Goal: Communication & Community: Answer question/provide support

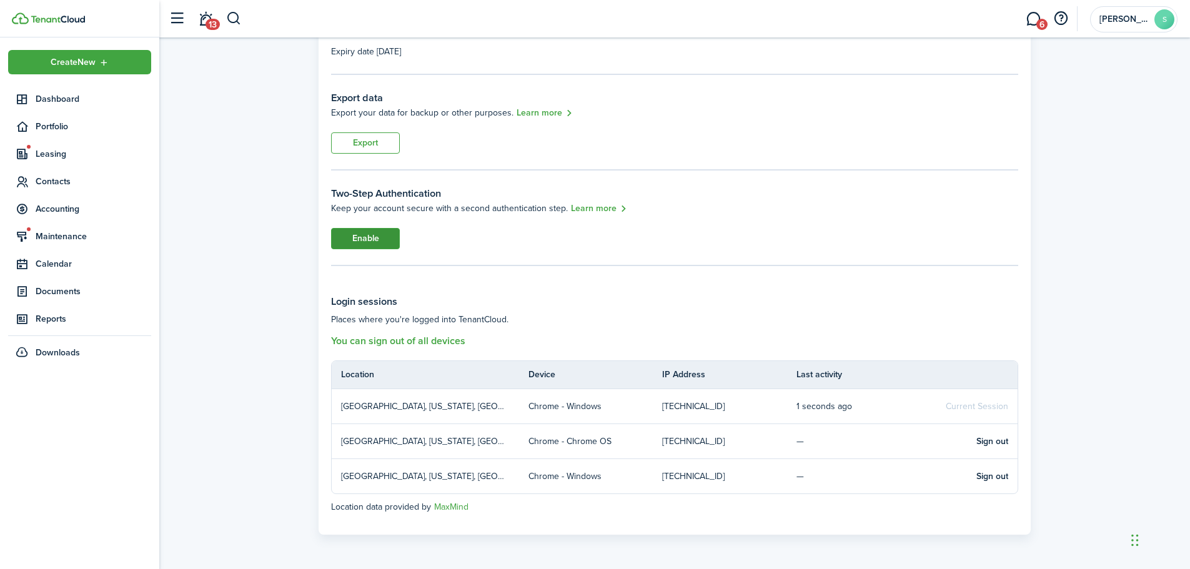
click at [360, 231] on button "Enable" at bounding box center [365, 238] width 69 height 21
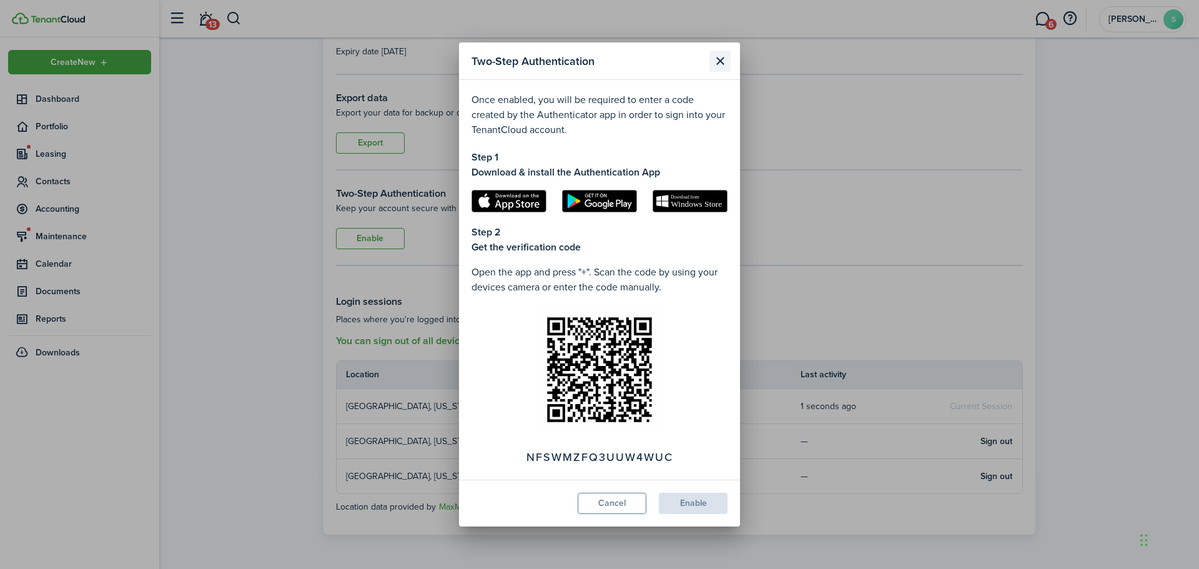
click at [710, 61] on button "Close modal" at bounding box center [720, 61] width 21 height 21
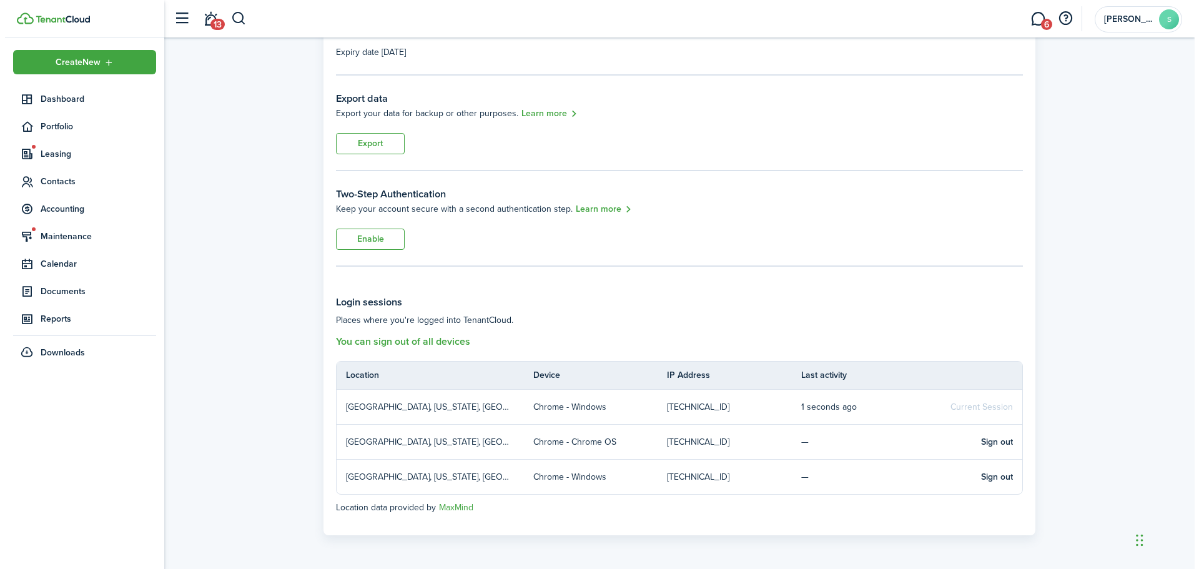
scroll to position [155, 0]
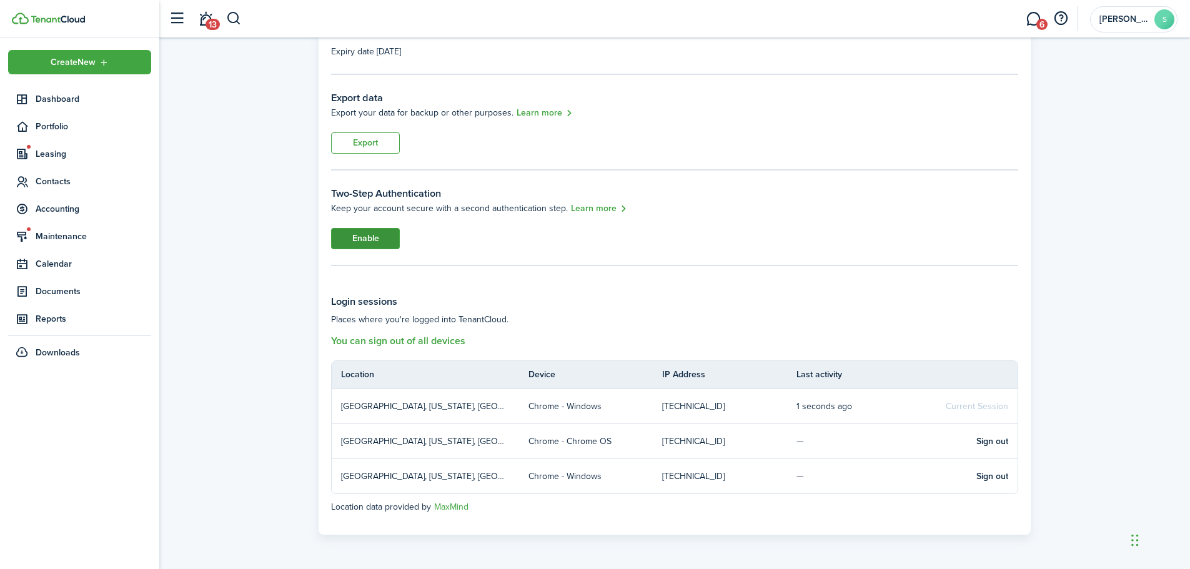
click at [374, 247] on button "Enable" at bounding box center [365, 238] width 69 height 21
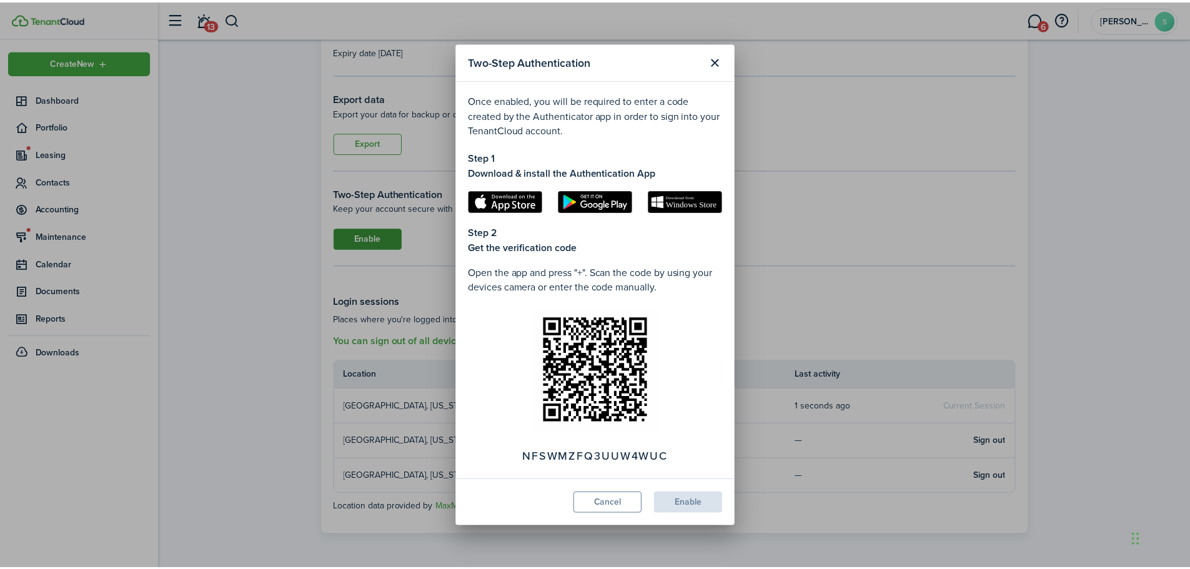
scroll to position [121, 0]
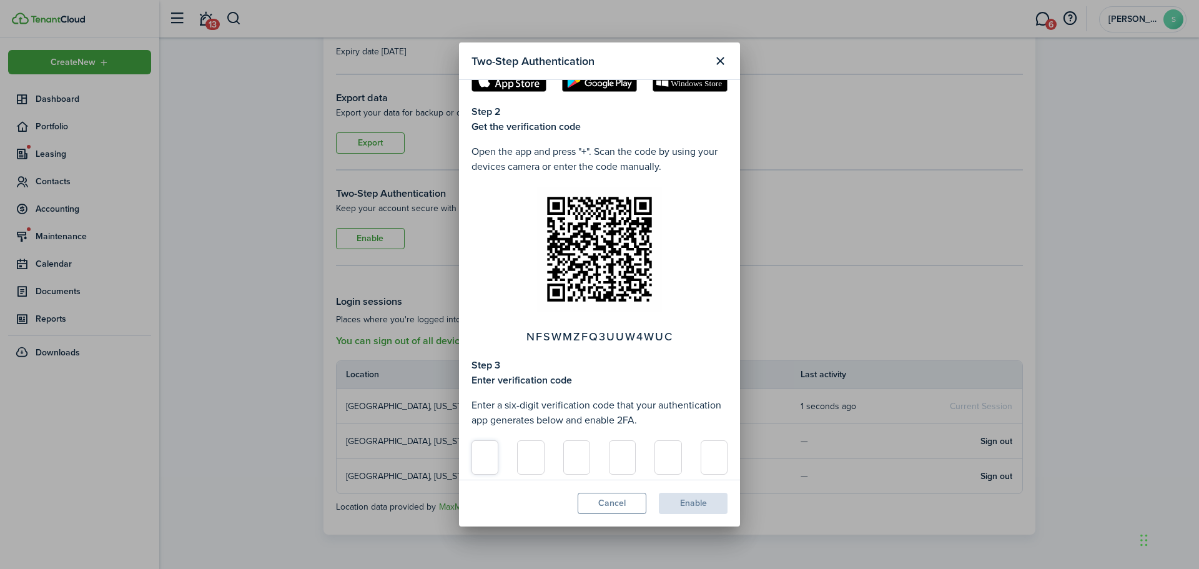
click at [480, 460] on input at bounding box center [485, 457] width 27 height 34
type input "5"
type input "4"
type input "8"
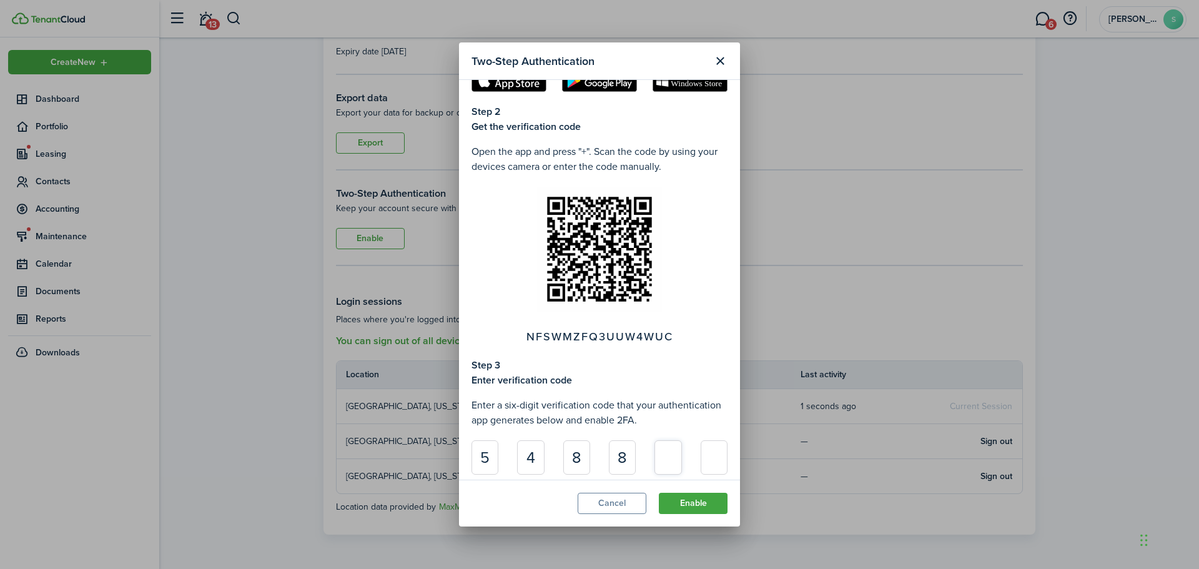
type input "8"
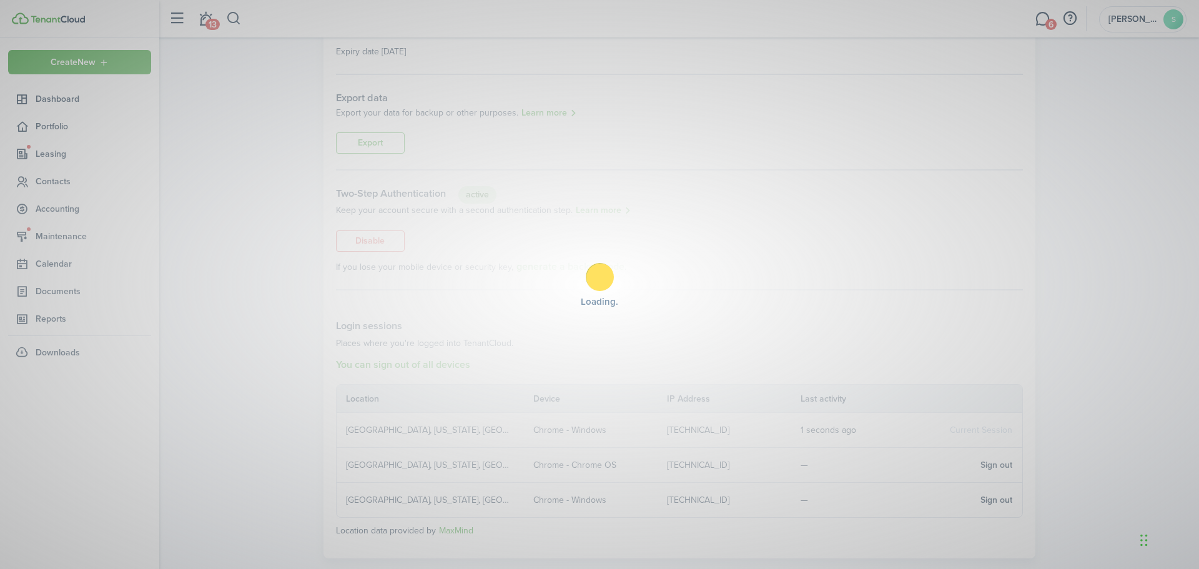
type input "9"
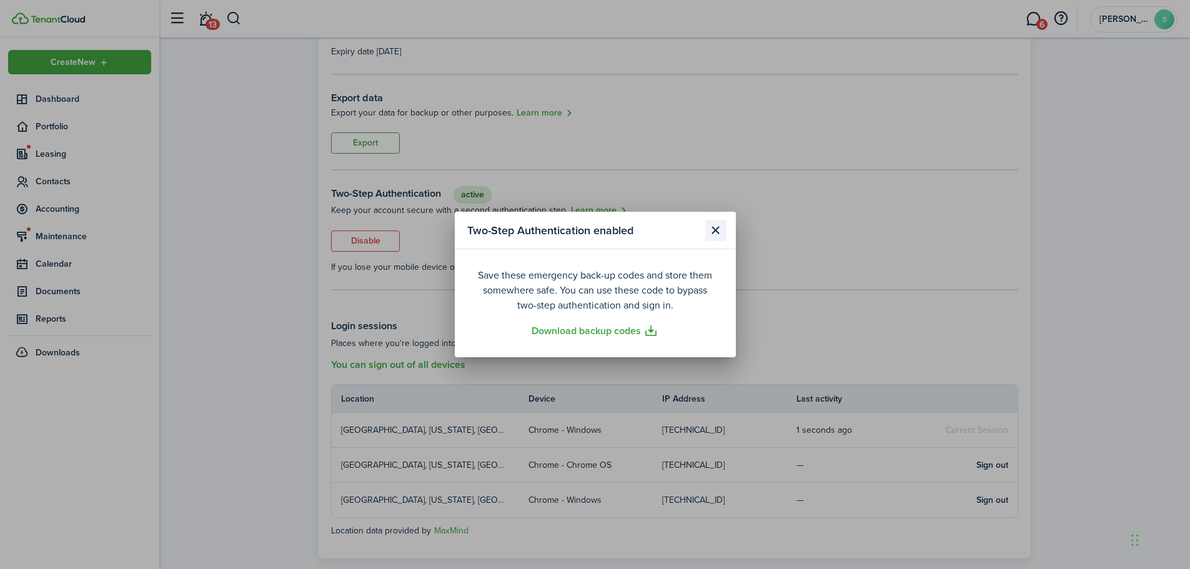
click at [720, 222] on button "Close modal" at bounding box center [715, 230] width 21 height 21
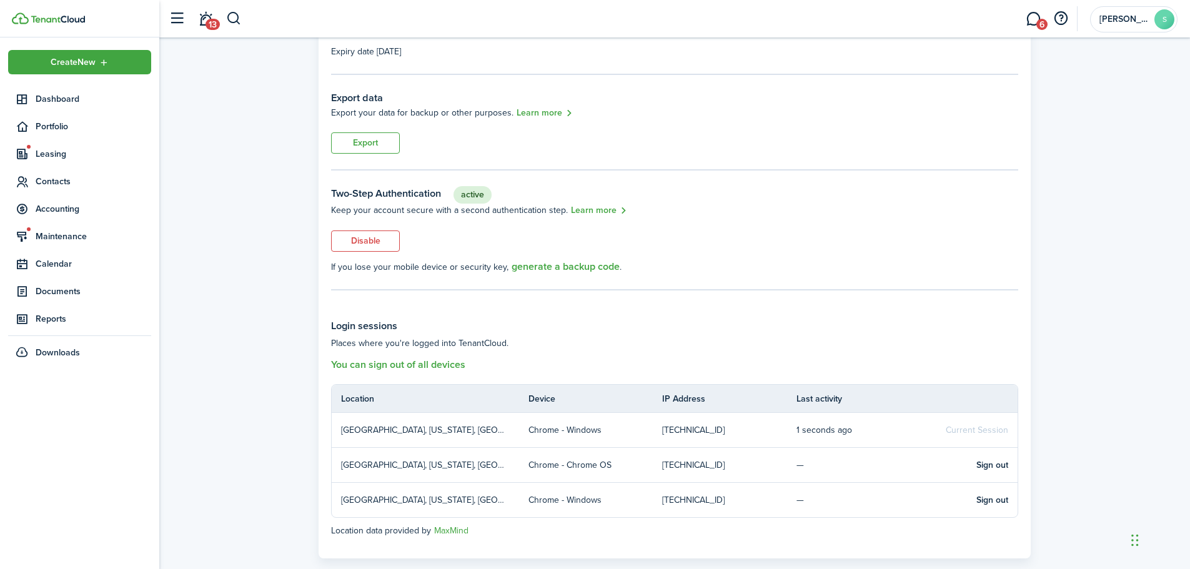
click at [814, 229] on div "Two-Step Authentication enabled Save these emergency back-up codes and store th…" at bounding box center [595, 284] width 1190 height 569
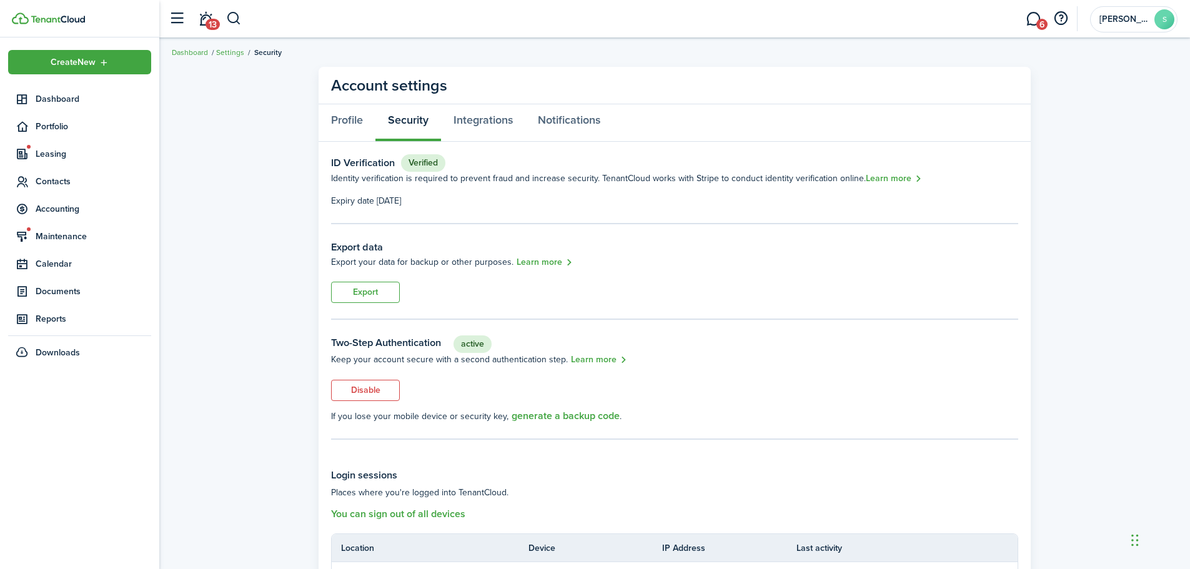
scroll to position [0, 0]
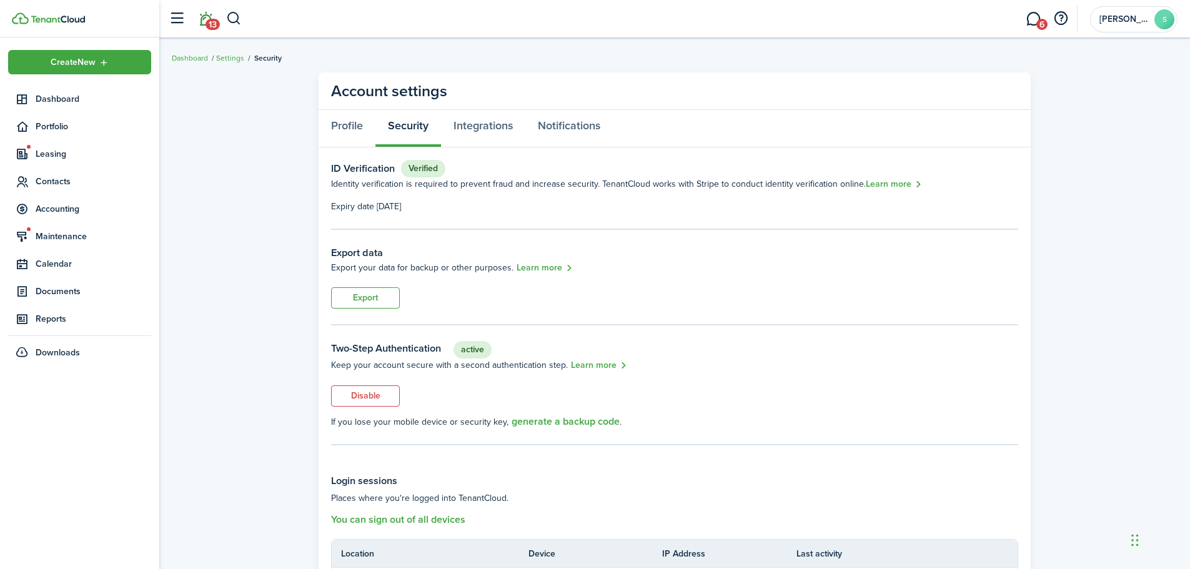
click at [214, 19] on span "13" at bounding box center [212, 24] width 14 height 11
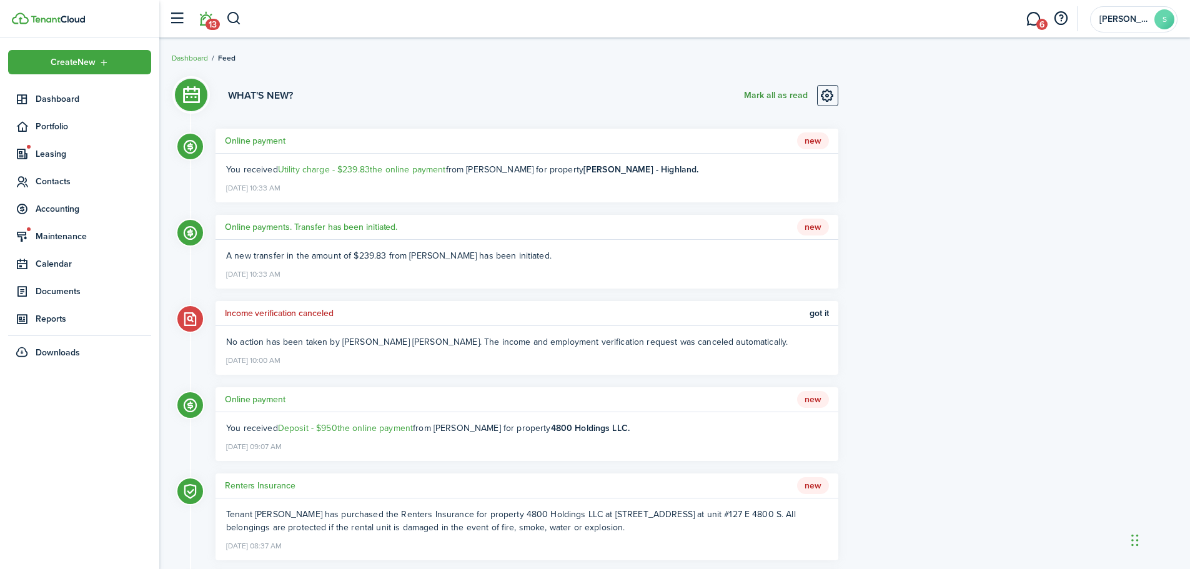
click at [799, 96] on button "Mark all as read" at bounding box center [776, 95] width 64 height 21
click at [1110, 24] on account-user-avatar "[PERSON_NAME]" at bounding box center [1133, 19] width 87 height 26
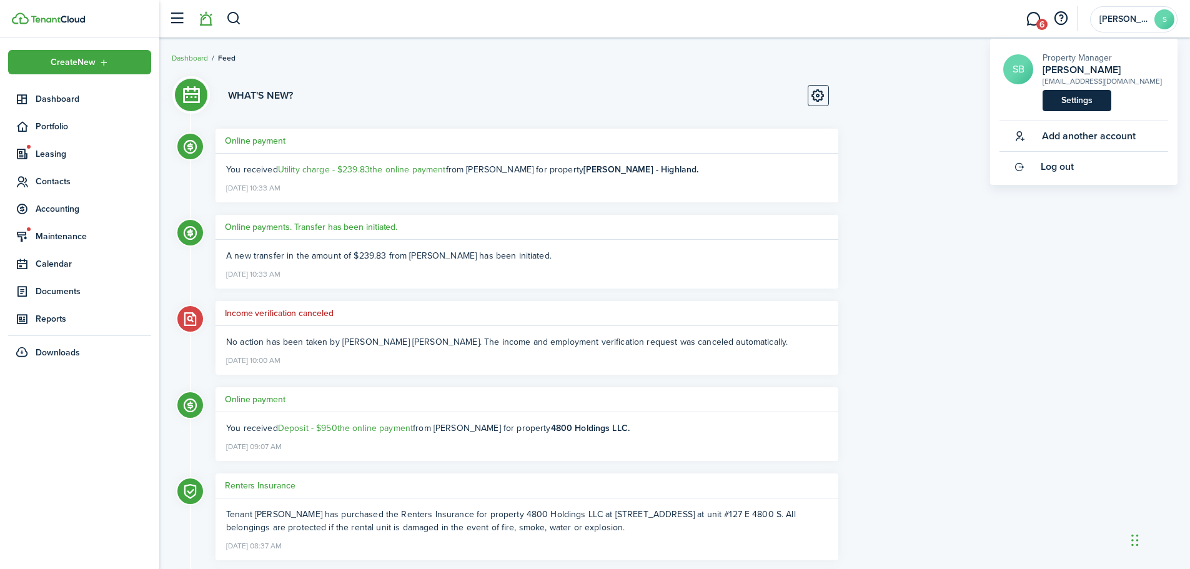
click at [1057, 100] on link "Settings" at bounding box center [1076, 100] width 69 height 21
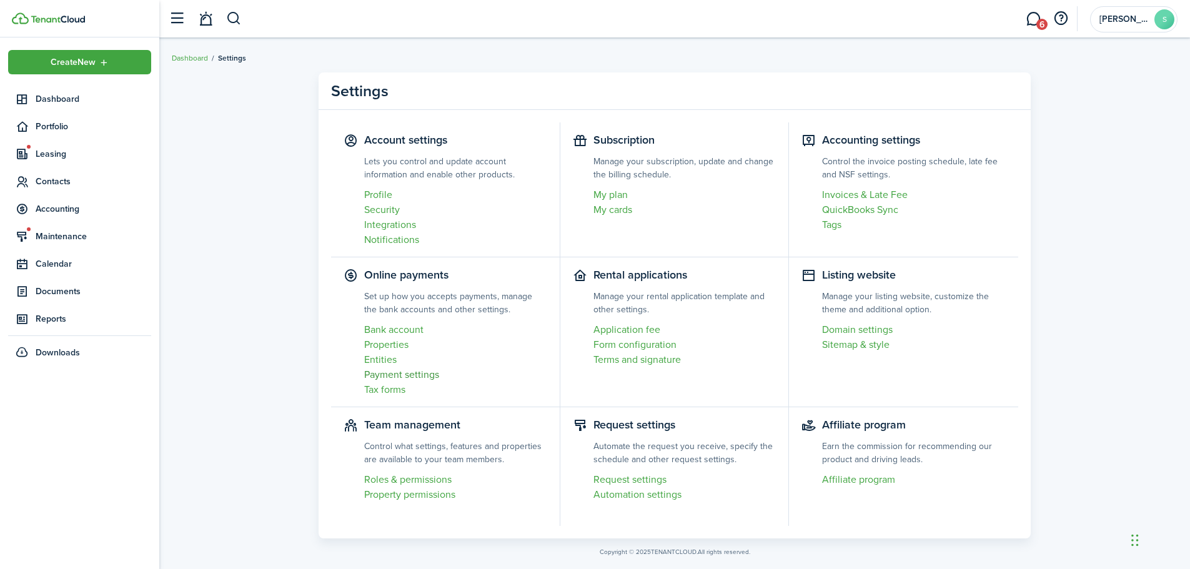
click at [400, 372] on link "Payment settings" at bounding box center [455, 374] width 183 height 15
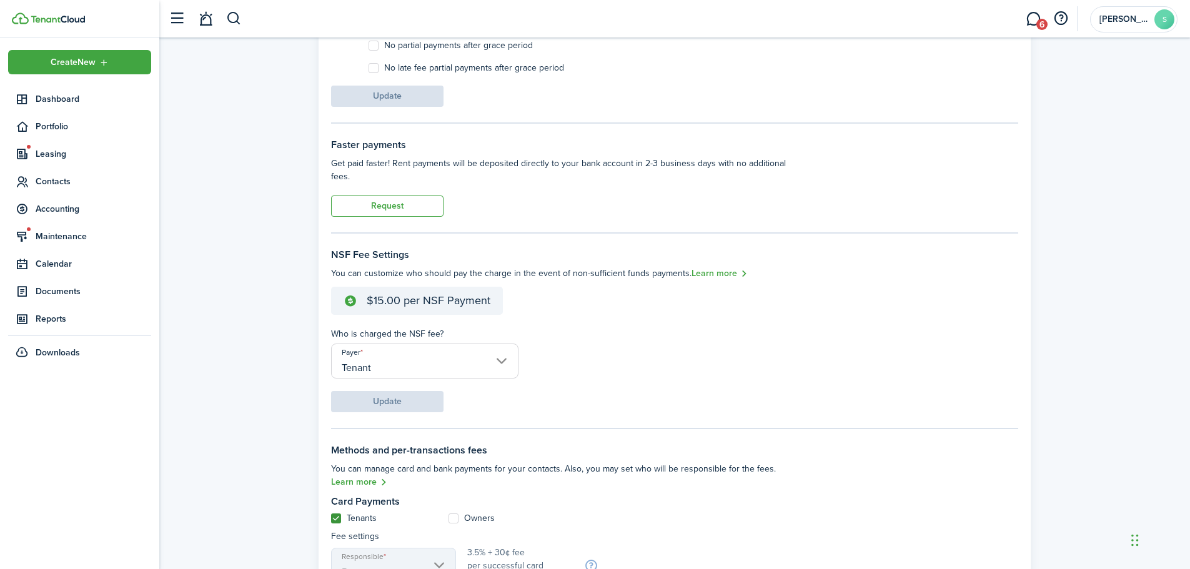
scroll to position [163, 0]
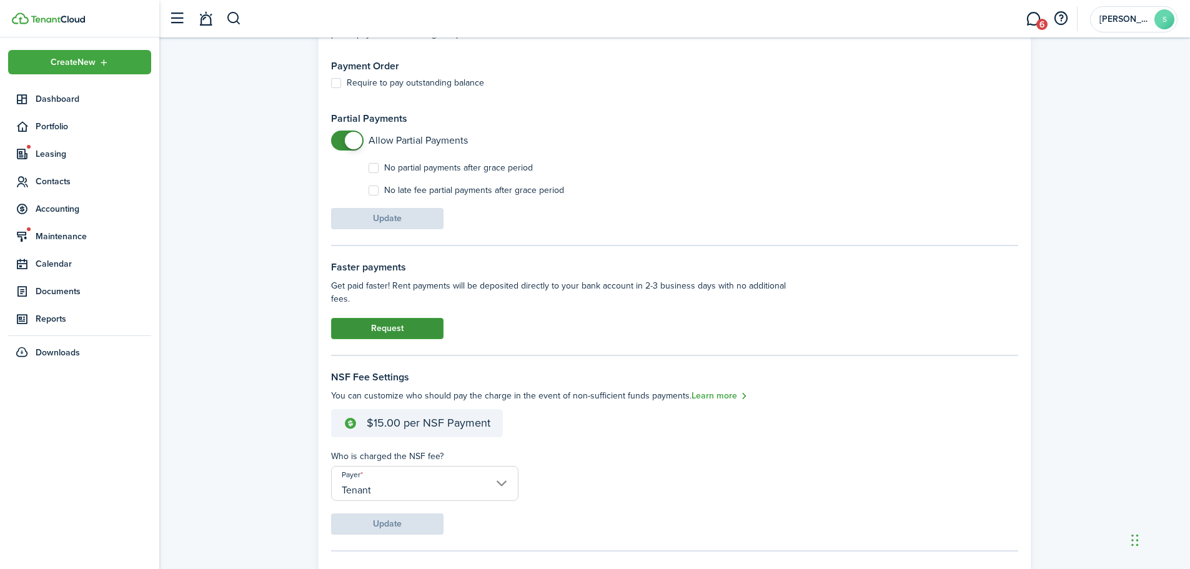
click at [417, 335] on button "Request" at bounding box center [387, 328] width 112 height 21
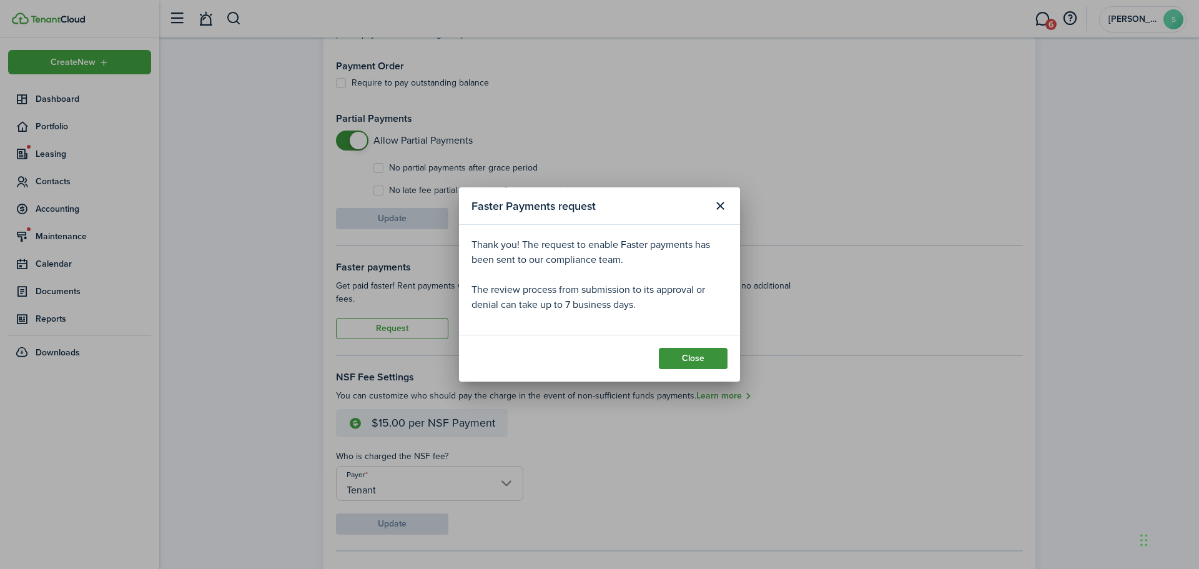
click at [680, 352] on button "Close" at bounding box center [693, 358] width 69 height 21
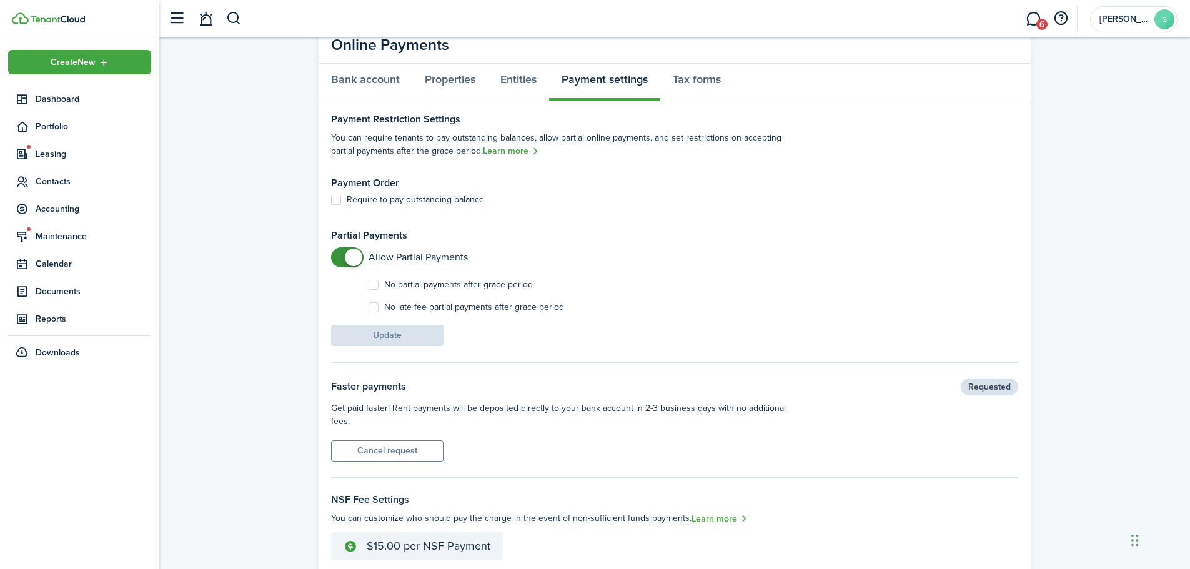
scroll to position [0, 0]
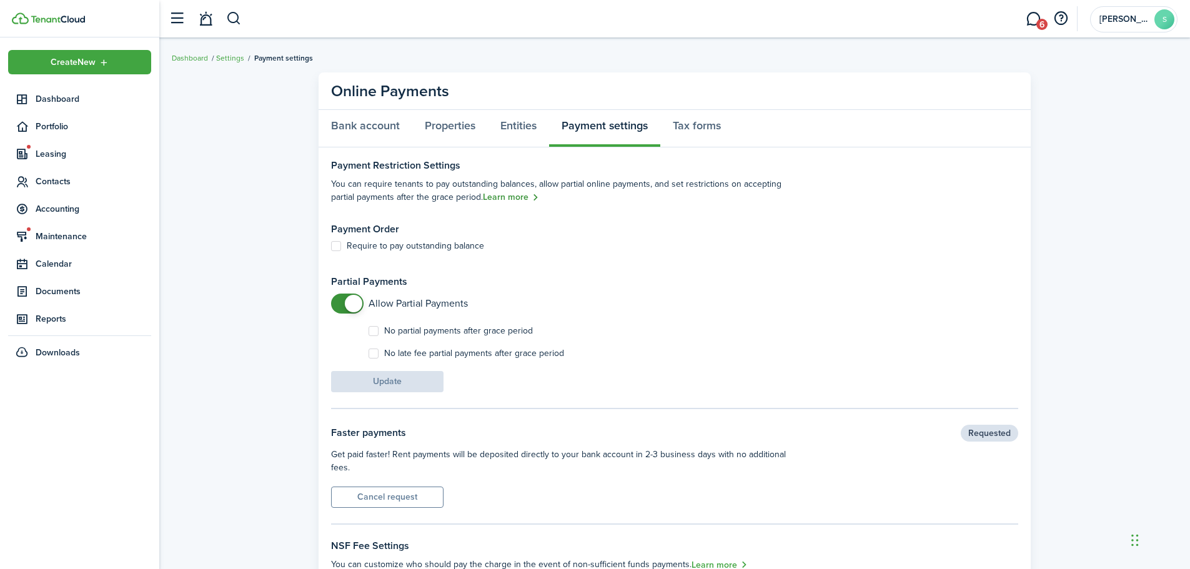
click at [518, 198] on link "Learn more" at bounding box center [511, 197] width 56 height 14
drag, startPoint x: 363, startPoint y: 131, endPoint x: 372, endPoint y: 131, distance: 8.1
click at [363, 131] on link "Bank account" at bounding box center [366, 128] width 94 height 37
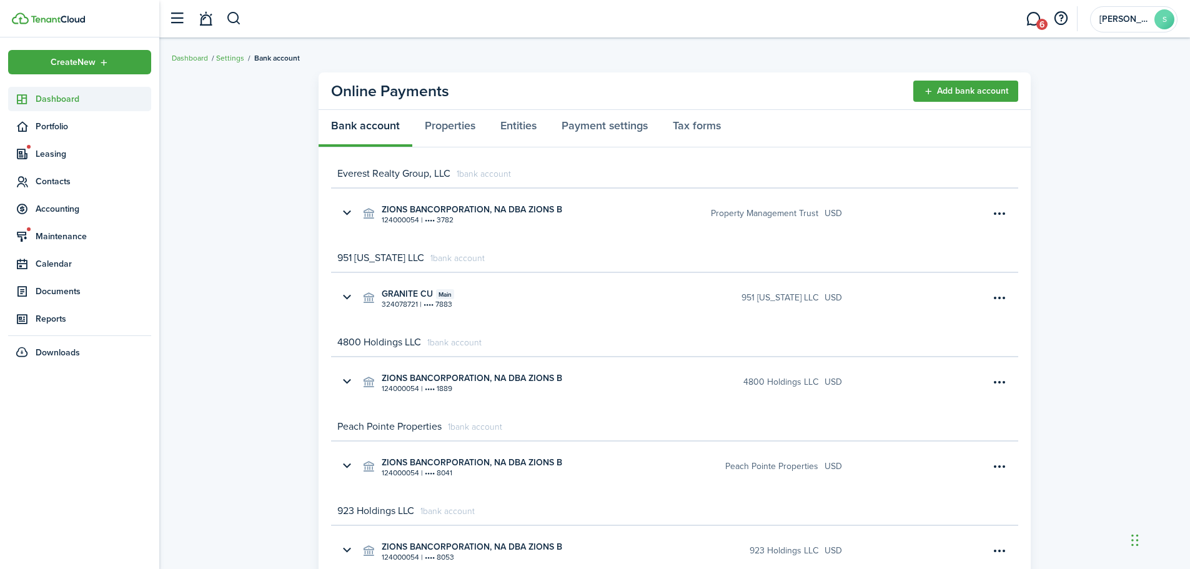
click at [76, 99] on span "Dashboard" at bounding box center [94, 98] width 116 height 13
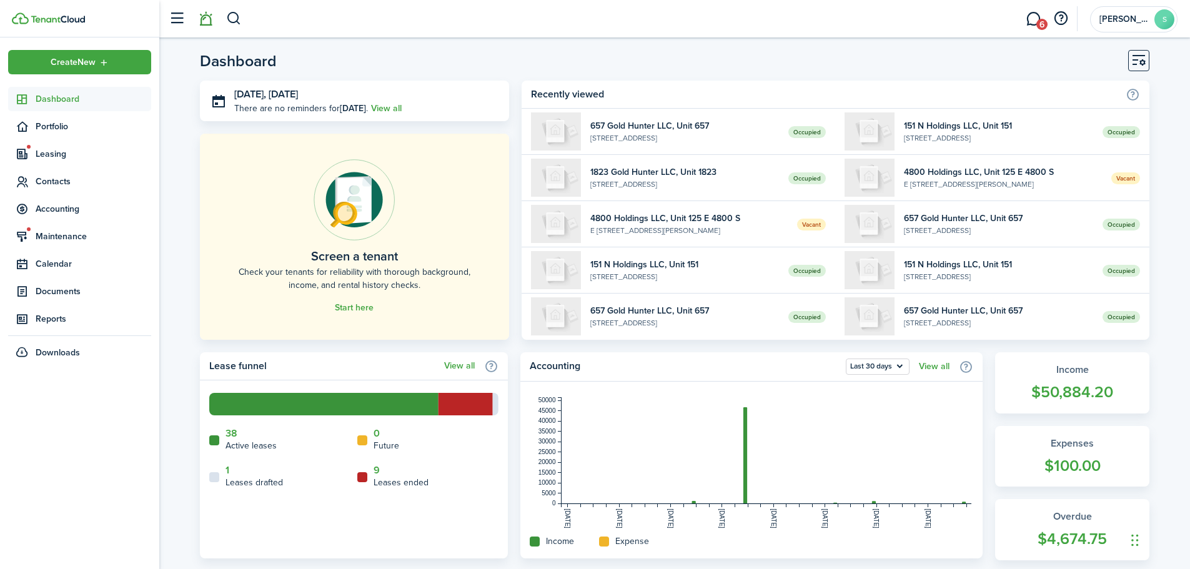
click at [212, 22] on link at bounding box center [206, 19] width 24 height 32
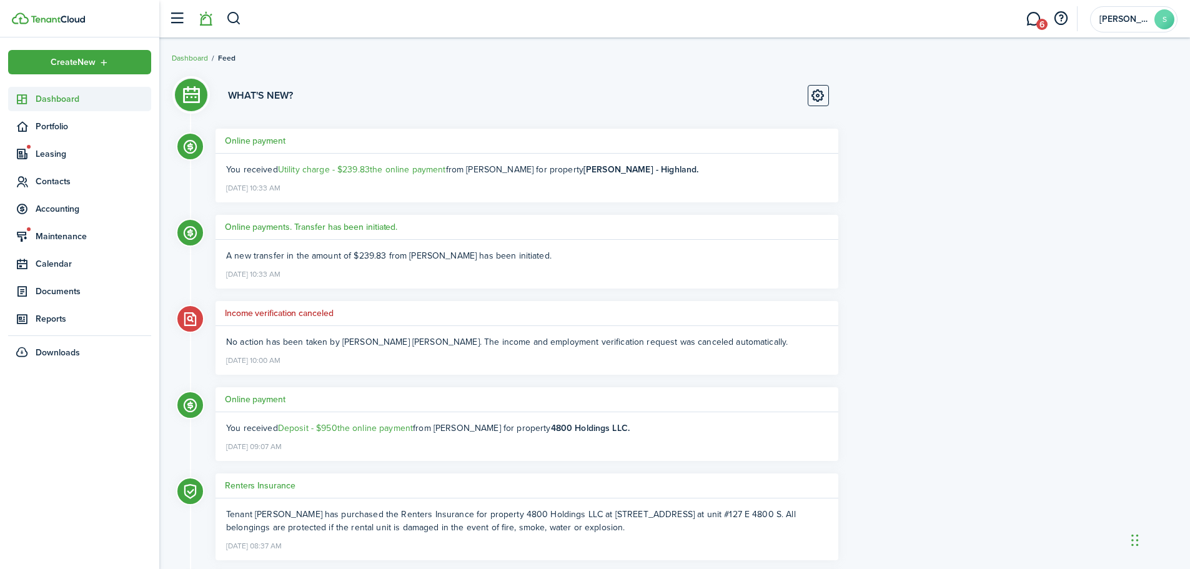
click at [67, 97] on span "Dashboard" at bounding box center [94, 98] width 116 height 13
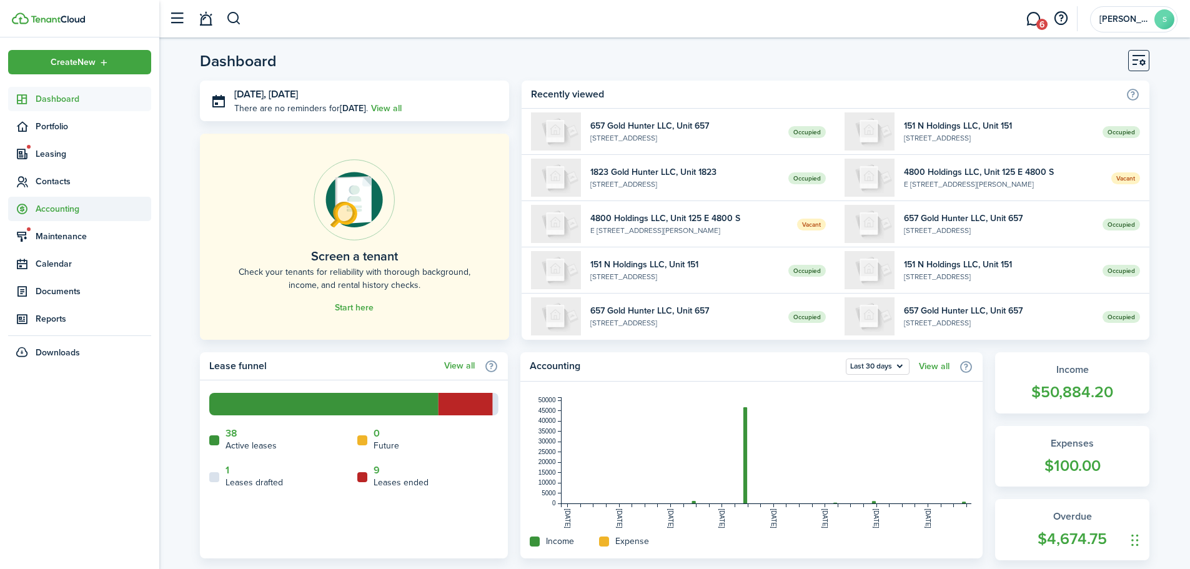
click at [55, 207] on span "Accounting" at bounding box center [94, 208] width 116 height 13
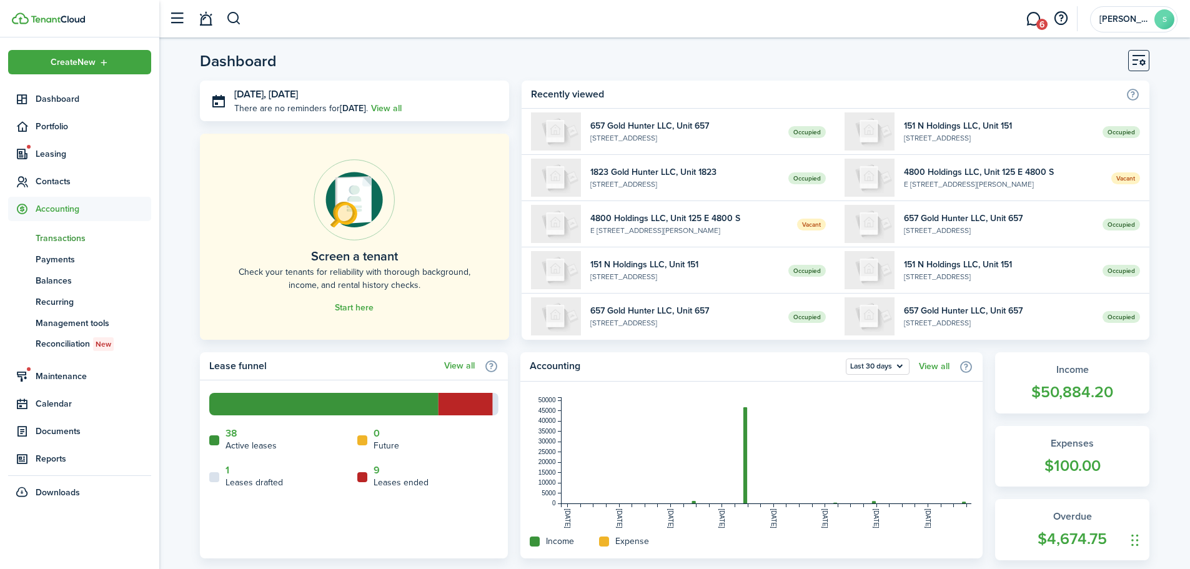
click at [65, 241] on span "Transactions" at bounding box center [94, 238] width 116 height 13
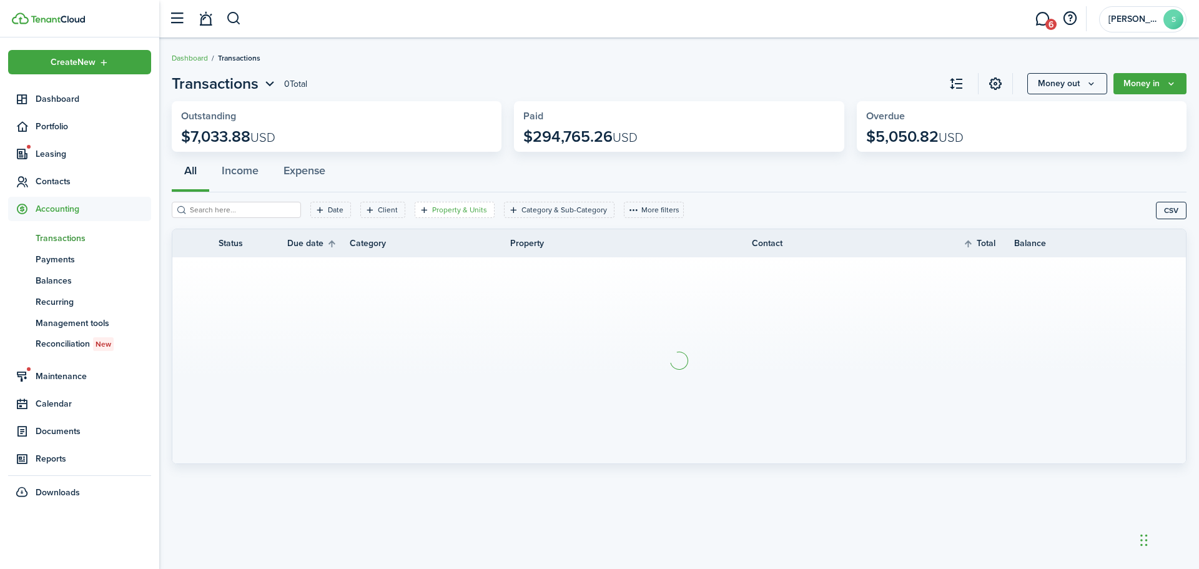
click at [461, 217] on filter-tag "Property & Units" at bounding box center [455, 210] width 80 height 16
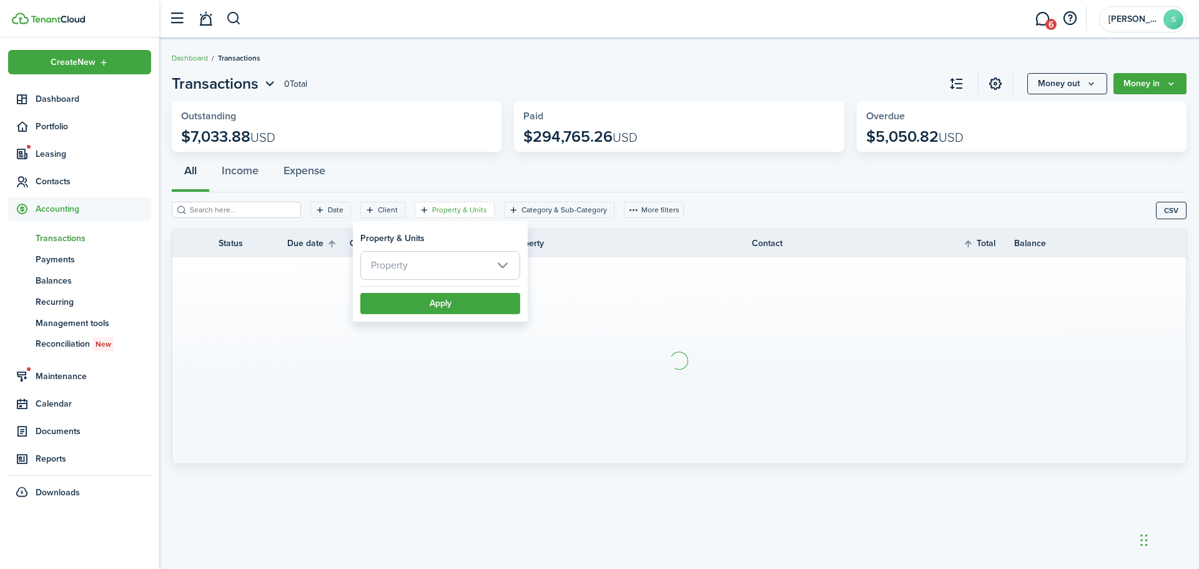
click at [431, 267] on span "Property" at bounding box center [440, 265] width 159 height 27
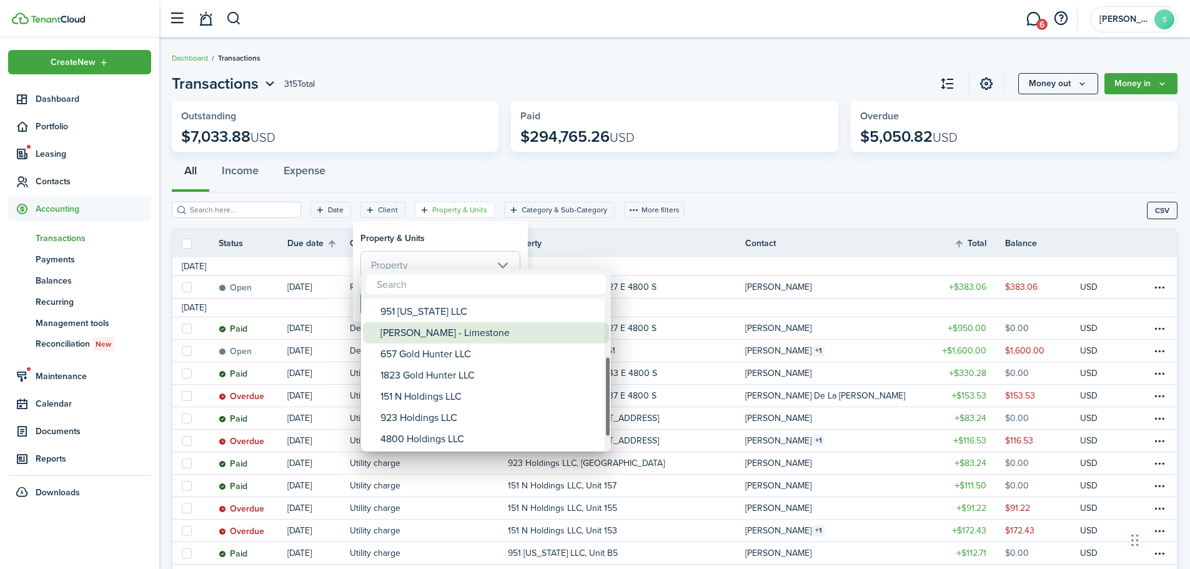
click at [440, 339] on div "[PERSON_NAME] - Limestone" at bounding box center [490, 332] width 221 height 21
type input "[PERSON_NAME] - Limestone"
click at [456, 248] on div at bounding box center [595, 284] width 1390 height 769
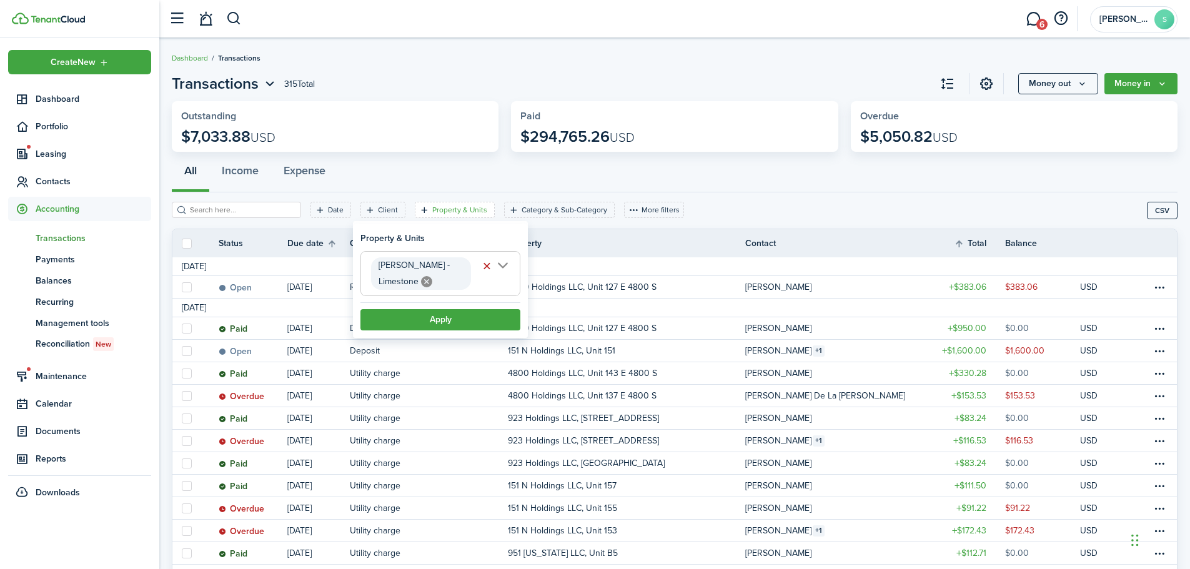
scroll to position [0, 1]
click at [453, 320] on button "Apply" at bounding box center [440, 319] width 160 height 21
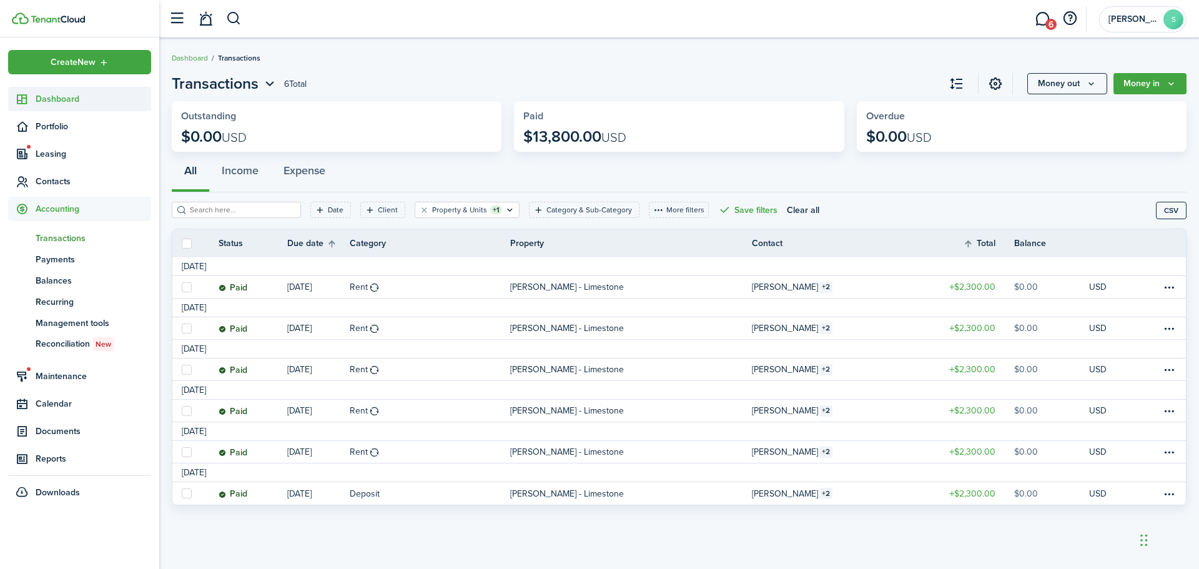
click at [72, 101] on span "Dashboard" at bounding box center [94, 98] width 116 height 13
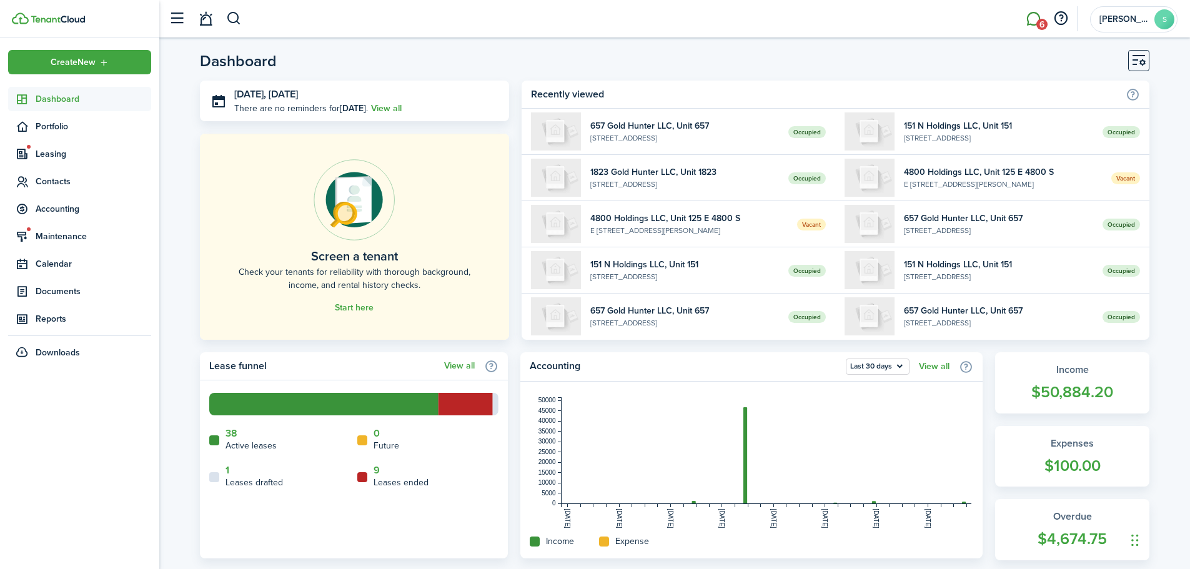
click at [1033, 19] on link "6" at bounding box center [1033, 19] width 24 height 32
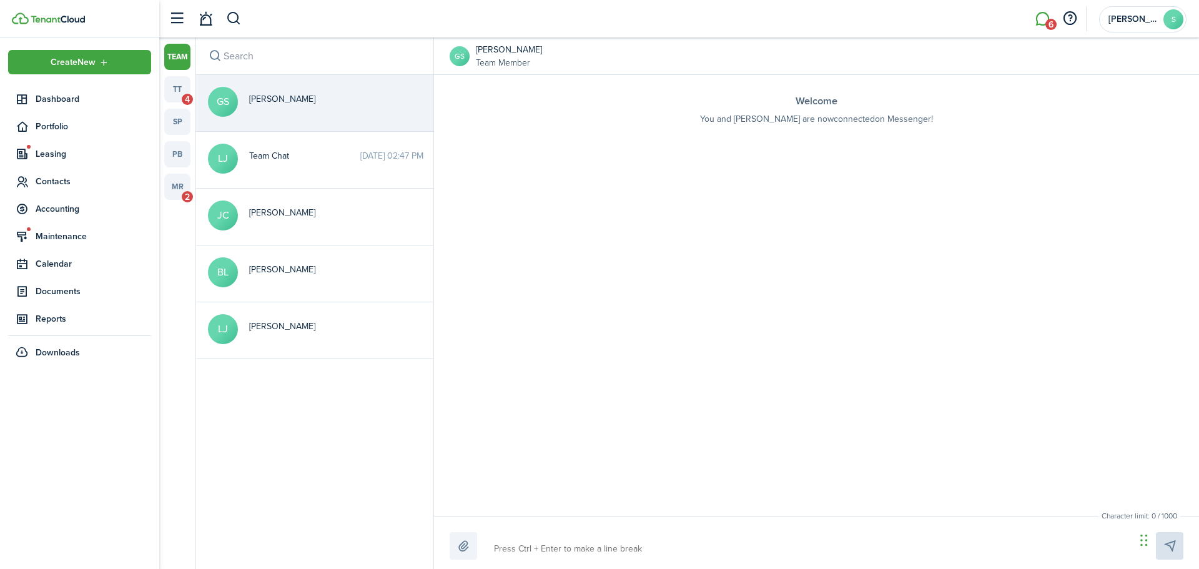
click at [183, 96] on span "4" at bounding box center [187, 99] width 11 height 11
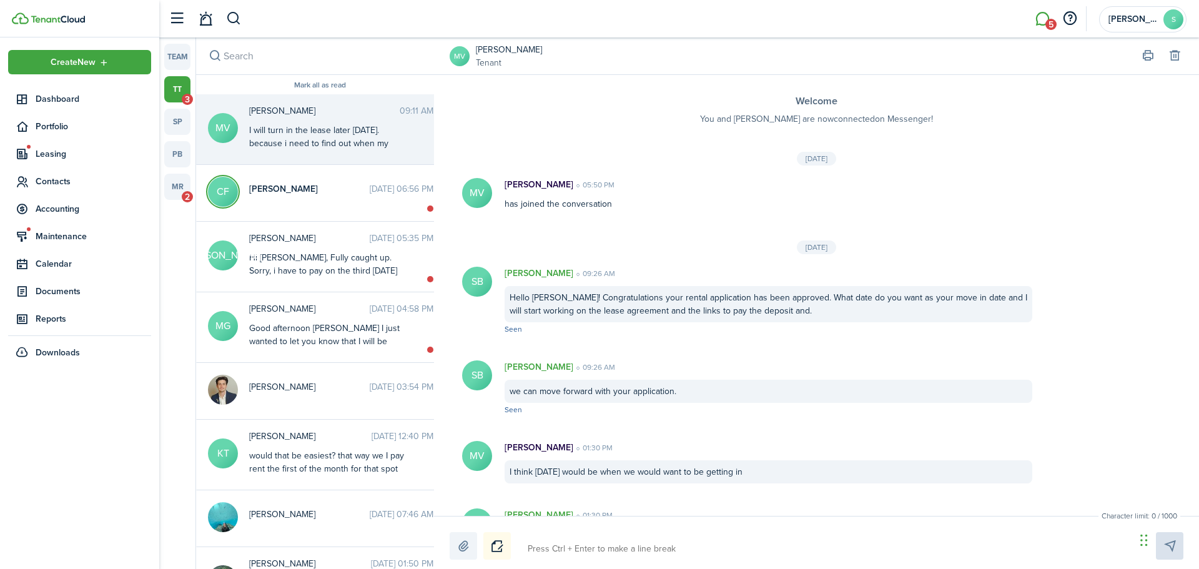
scroll to position [1069, 0]
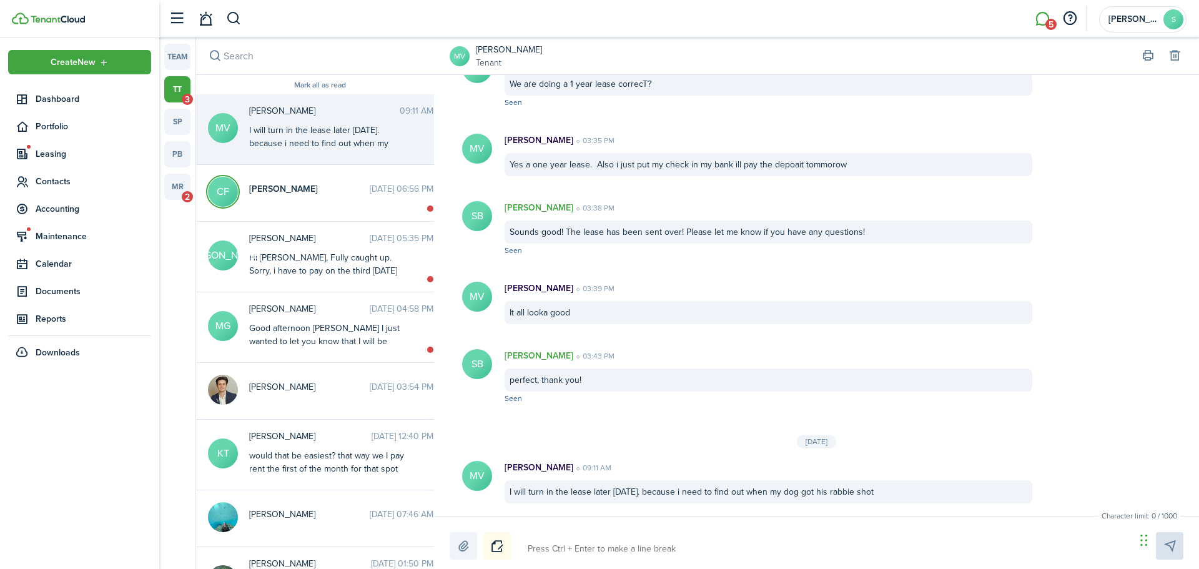
click at [676, 549] on textarea at bounding box center [827, 548] width 608 height 21
type textarea "S"
type textarea "So"
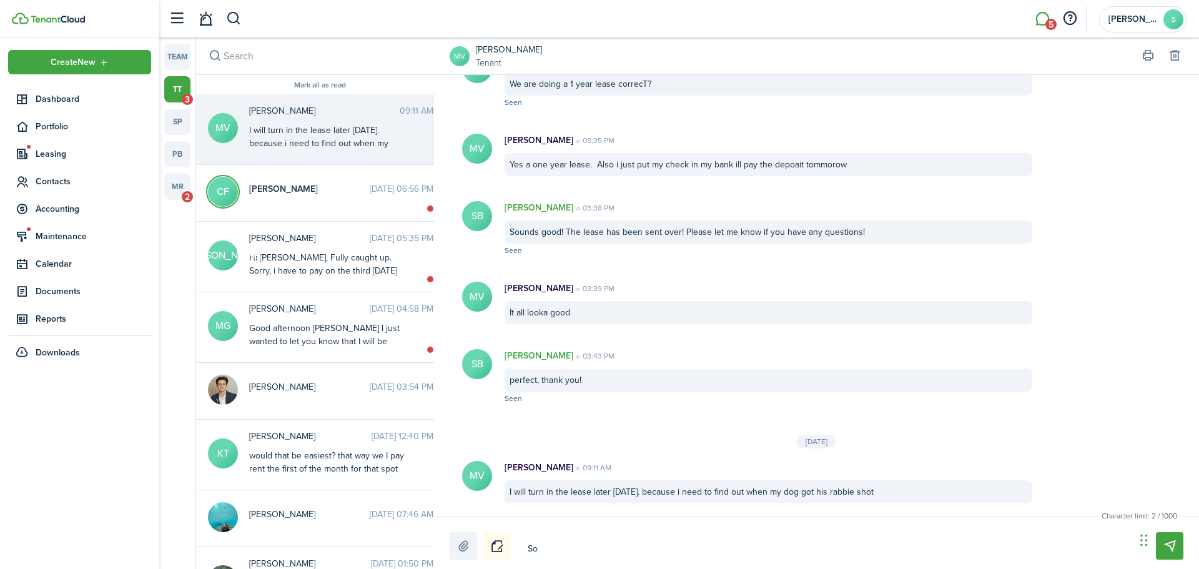
type textarea "Sou"
type textarea "Soun"
type textarea "Sound"
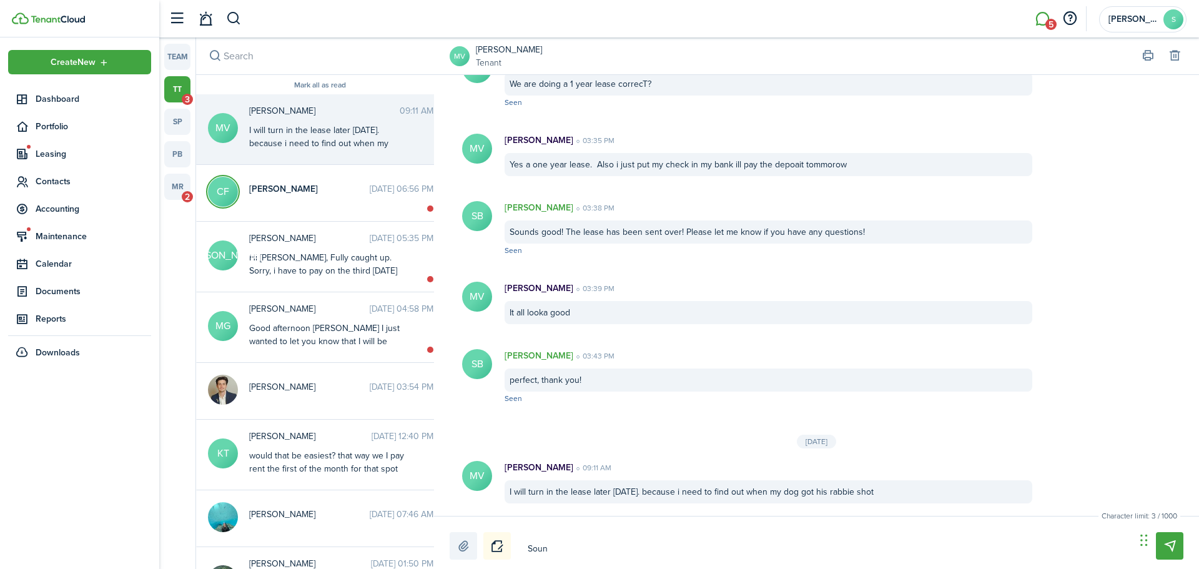
type textarea "Sound"
type textarea "Sounds"
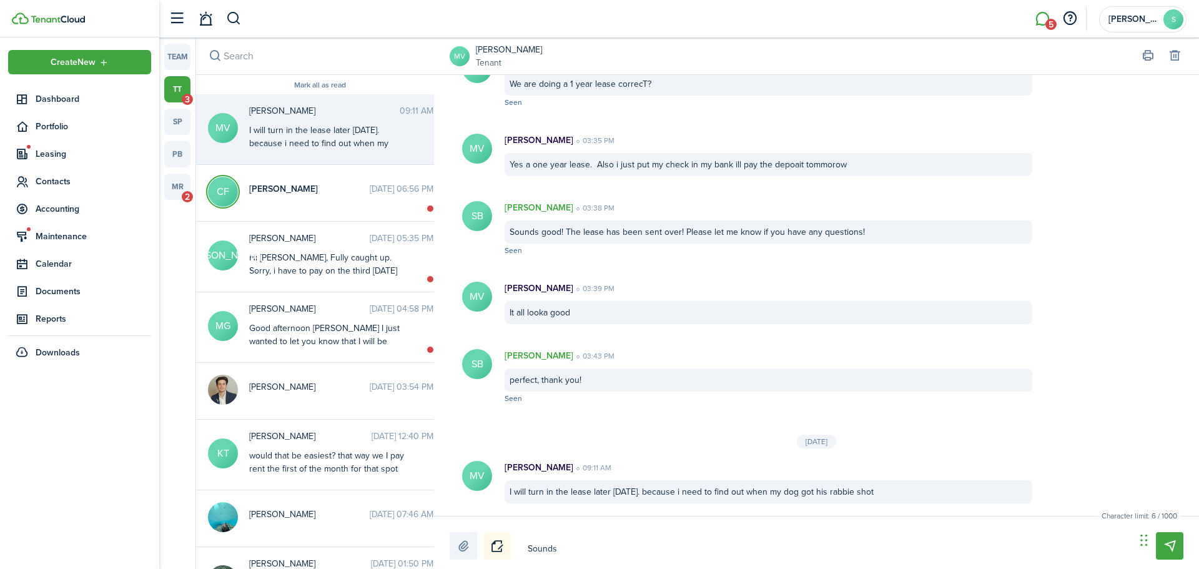
type textarea "Sounds g"
type textarea "Sounds go"
type textarea "Sounds goo"
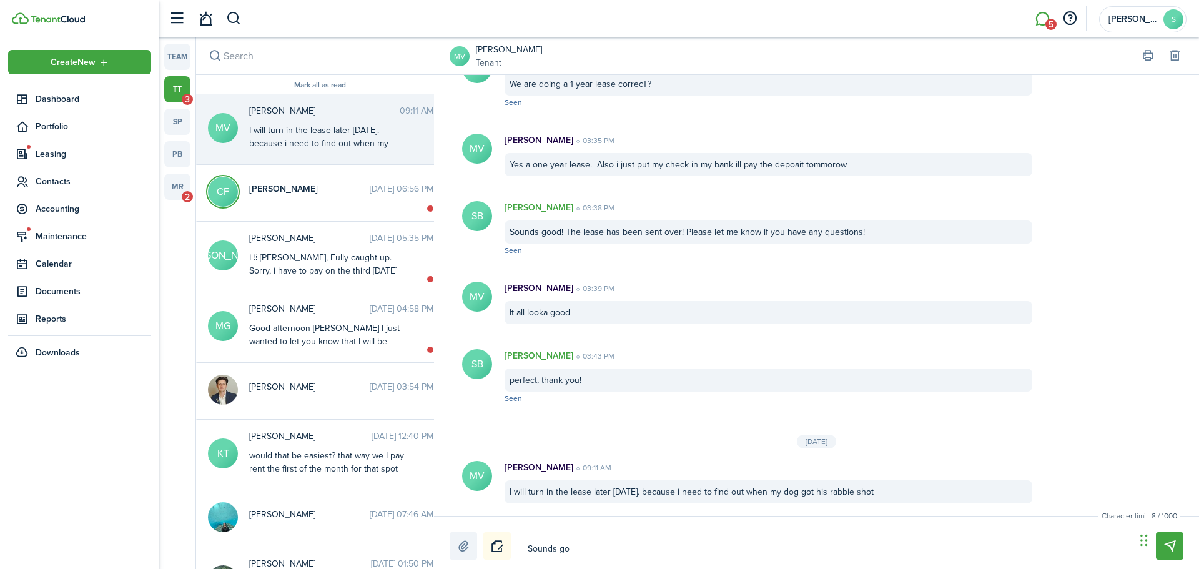
type textarea "Sounds goo"
type textarea "Sounds good"
type textarea "Sounds good,"
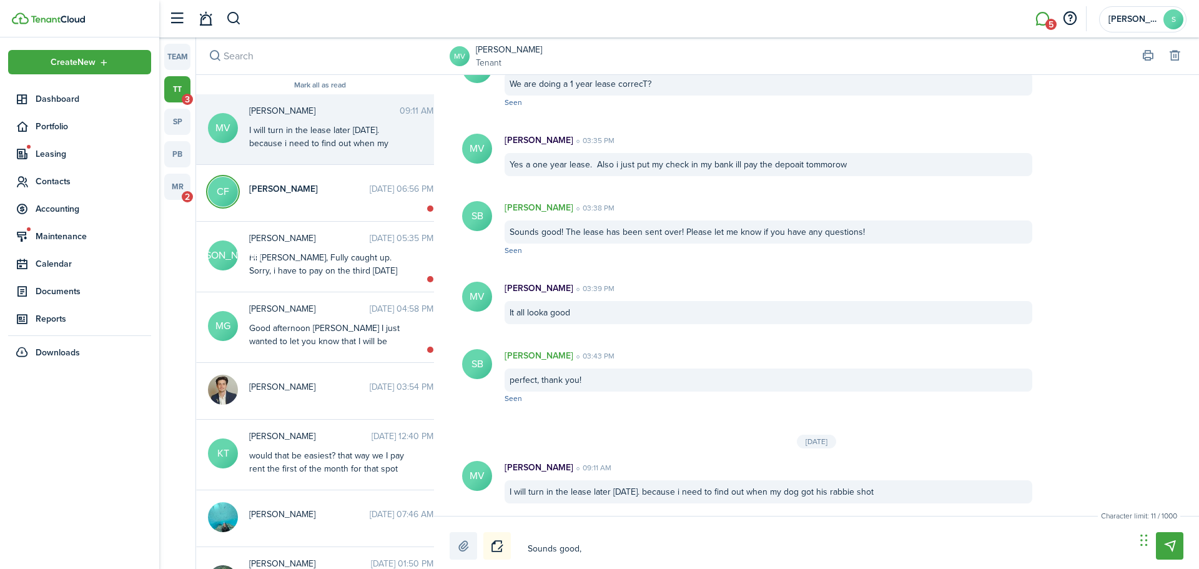
type textarea "Sounds good,"
type textarea "Sounds good, t"
type textarea "Sounds good, th"
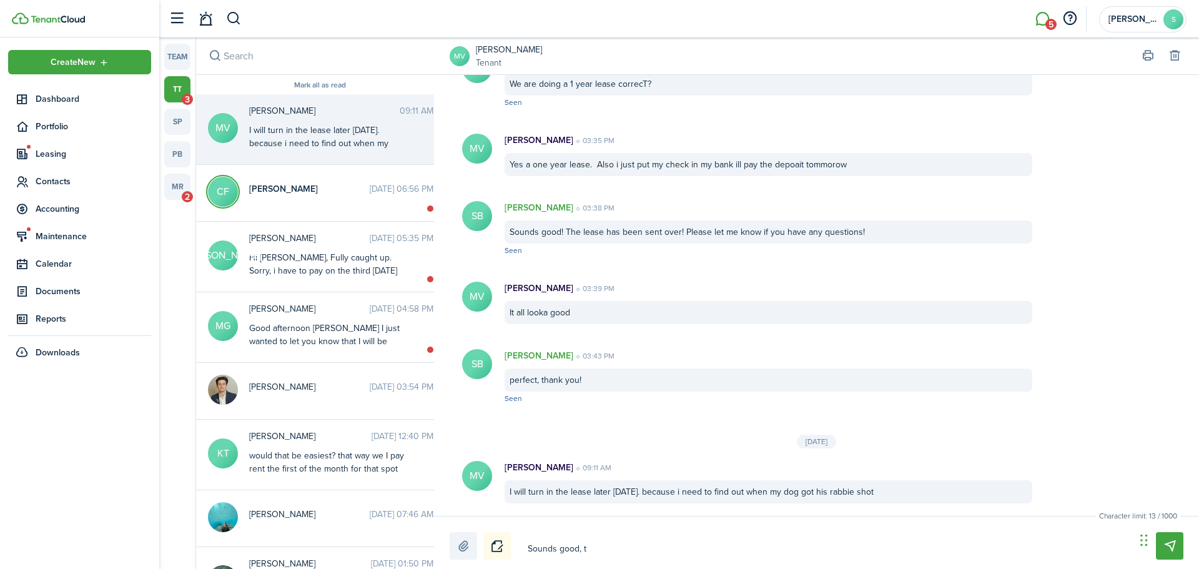
type textarea "Sounds good, th"
type textarea "Sounds good, tha"
type textarea "Sounds good, than"
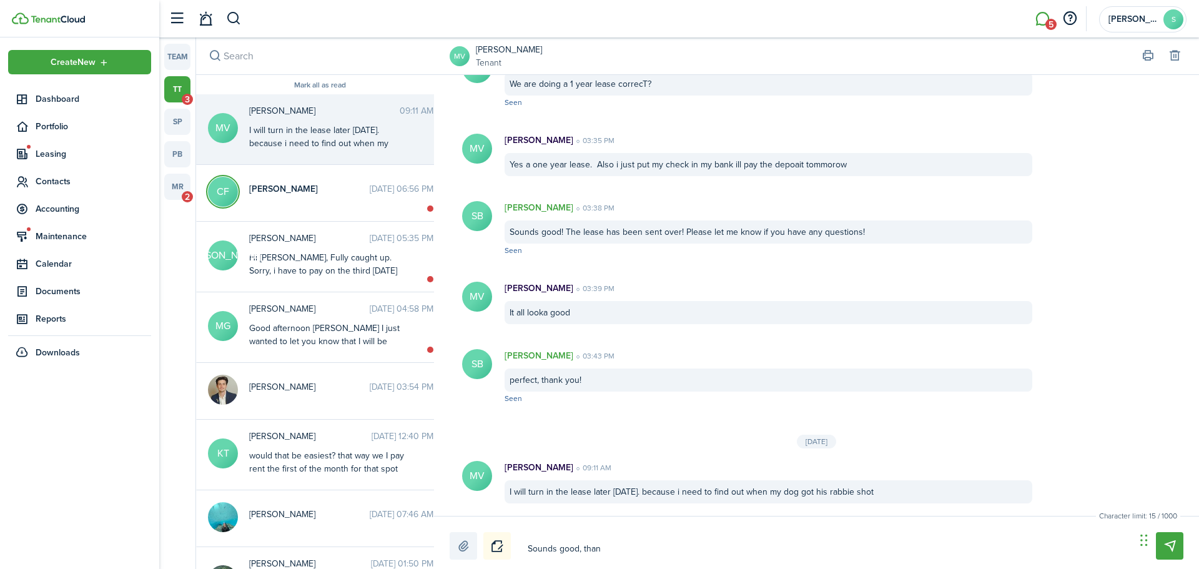
type textarea "Sounds good, thank"
type textarea "Sounds good, thank y"
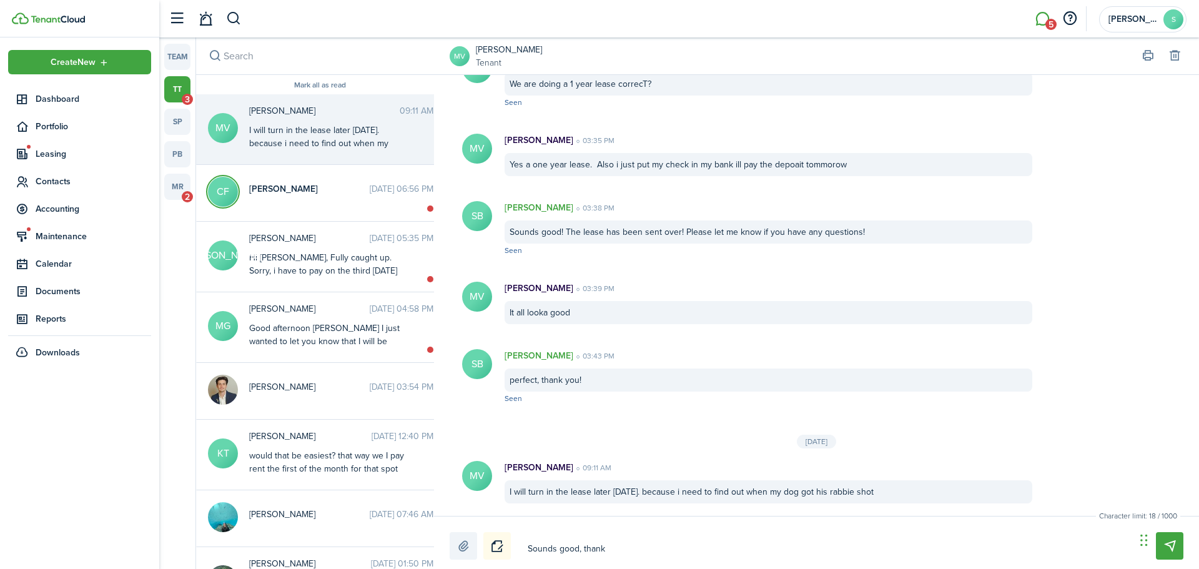
type textarea "Sounds good, thank y"
type textarea "Sounds good, thank [PERSON_NAME]"
type textarea "Sounds good, thank you"
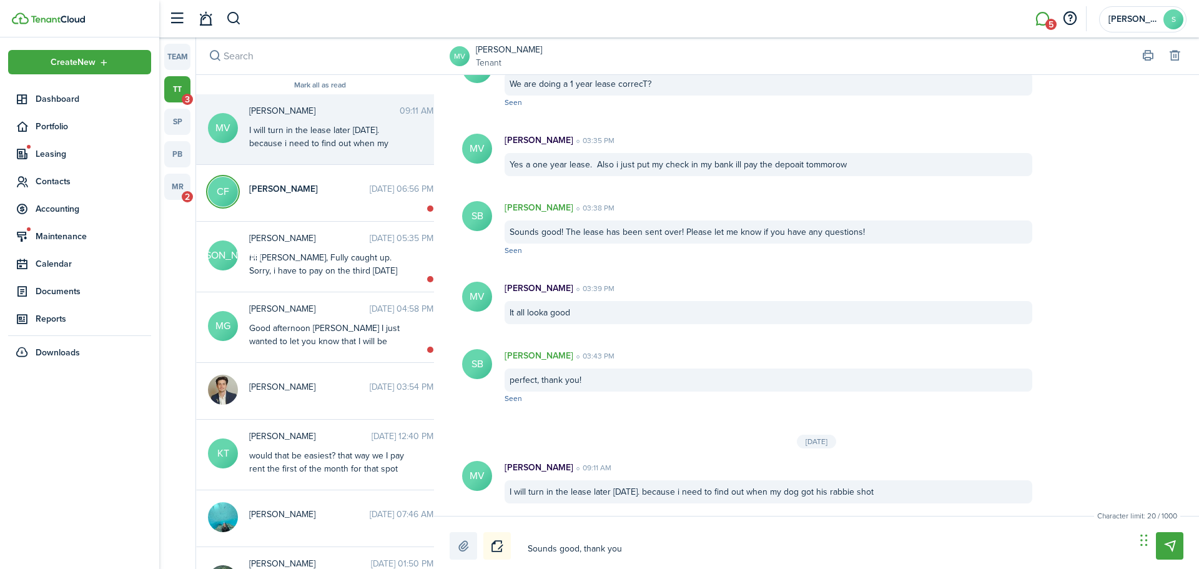
type textarea "Sounds good, thank you"
type textarea "Sounds good, thank you s"
type textarea "Sounds good, thank you so"
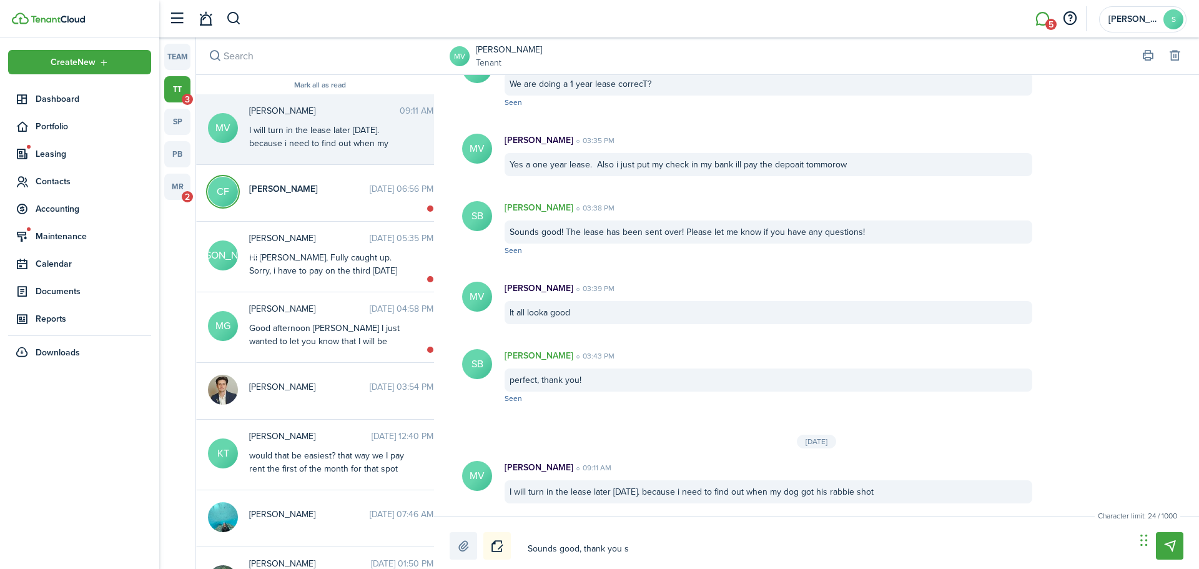
type textarea "Sounds good, thank you so"
type textarea "Sounds good, thank you so m"
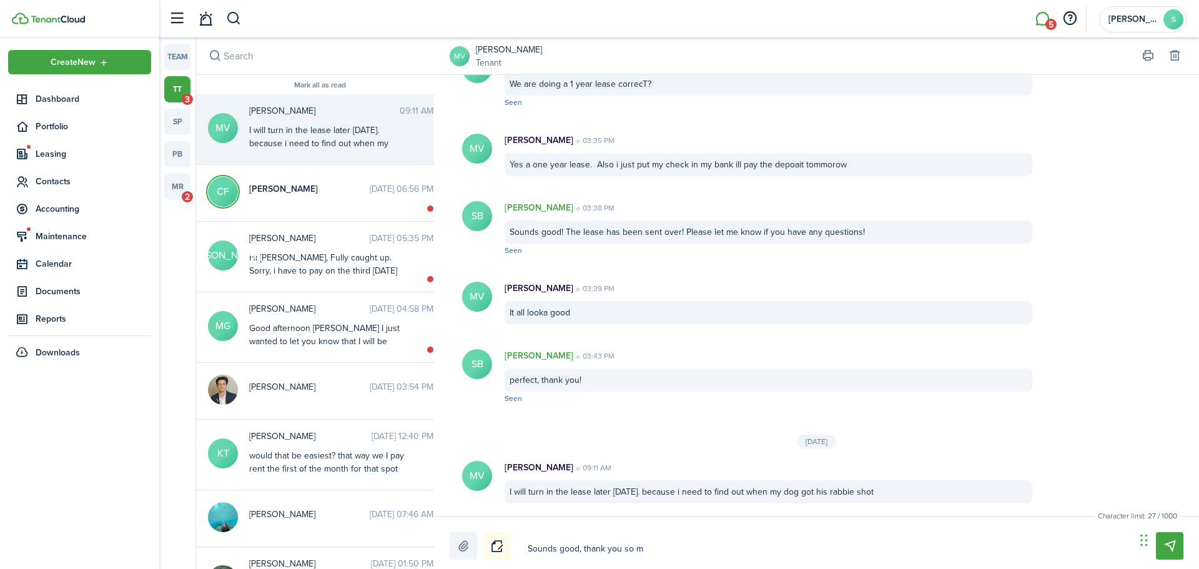
type textarea "Sounds good, thank you so mu"
type textarea "Sounds good, thank you so muc"
type textarea "Sounds good, thank you so much"
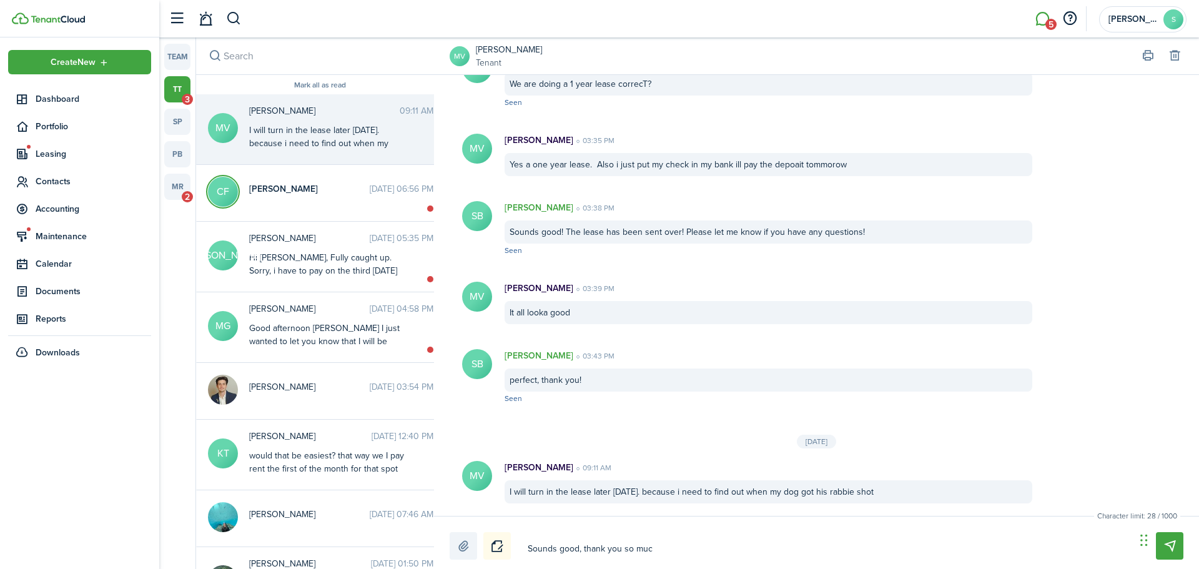
type textarea "Sounds good, thank you so much"
type textarea "Sounds good, thank you so much!"
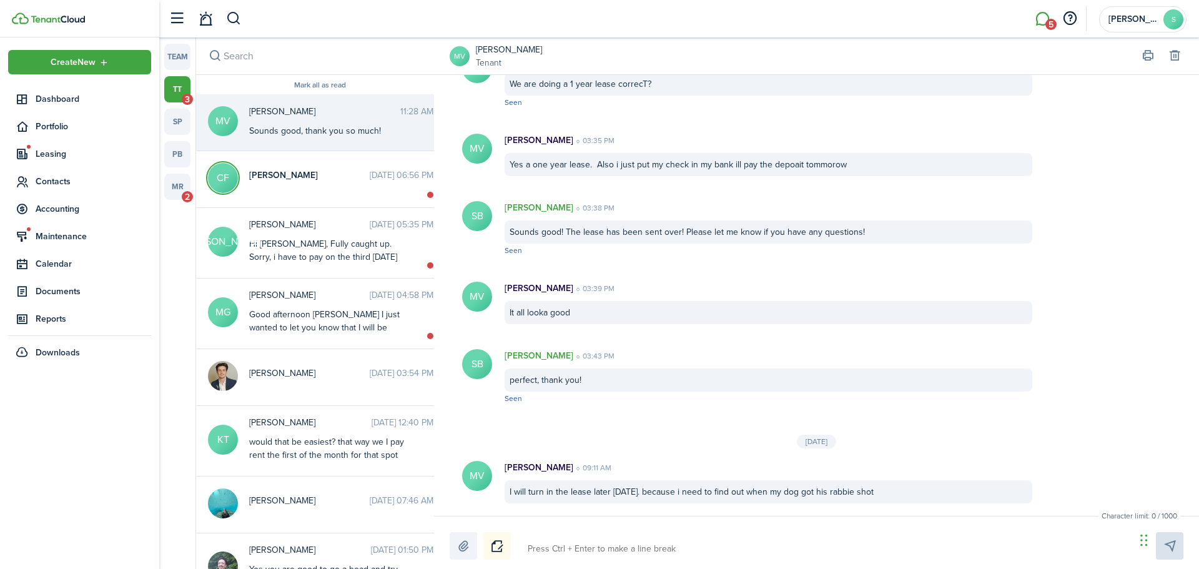
scroll to position [1149, 0]
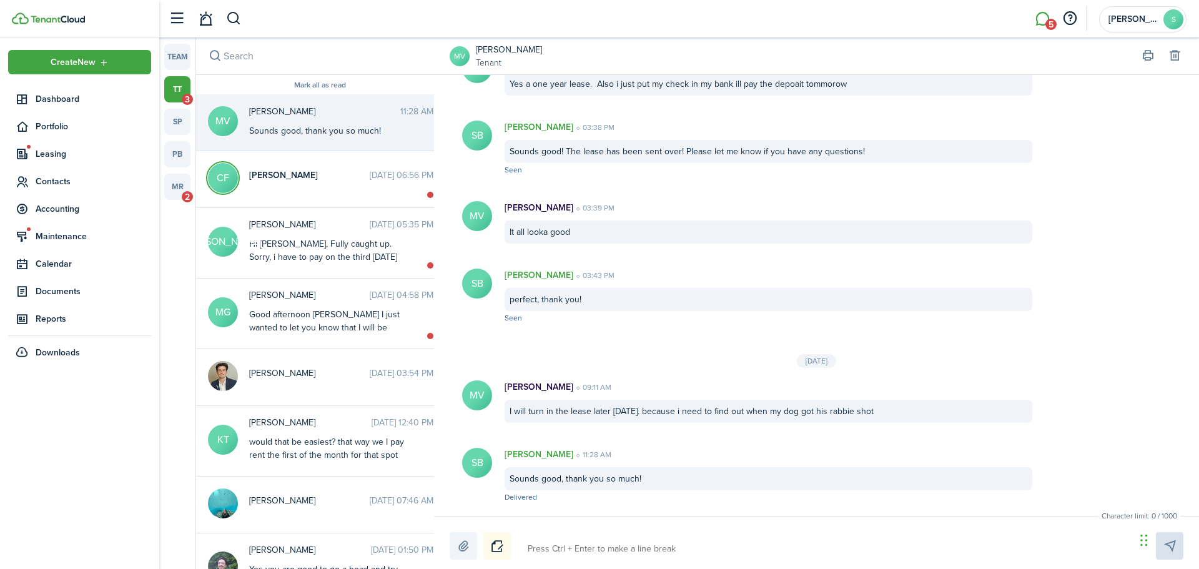
type textarea "I"
type textarea "I g"
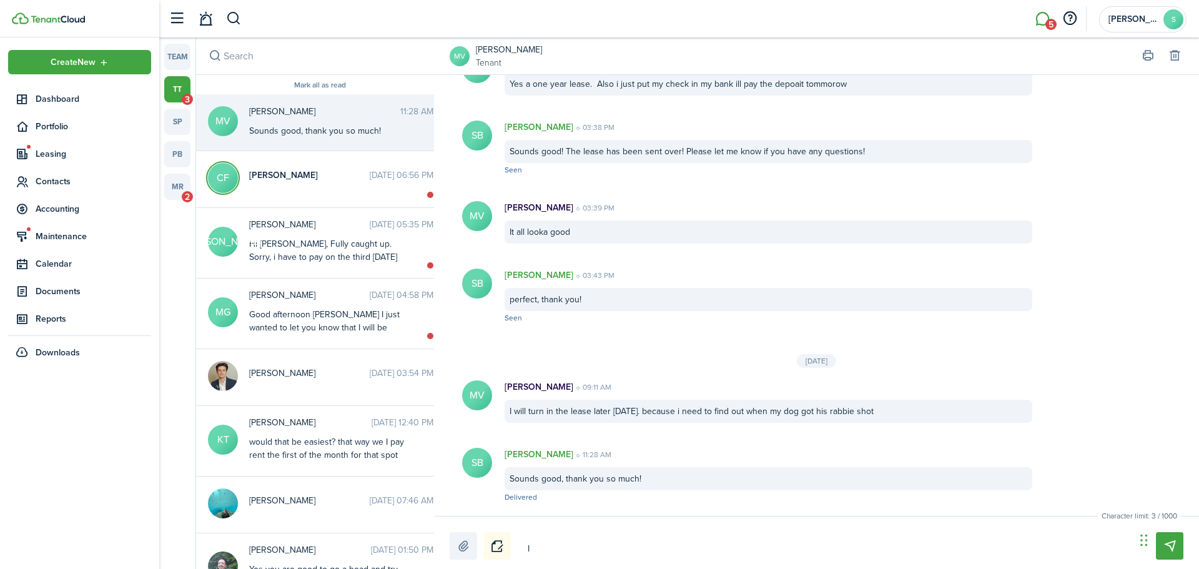
type textarea "I g"
type textarea "I go"
type textarea "I got"
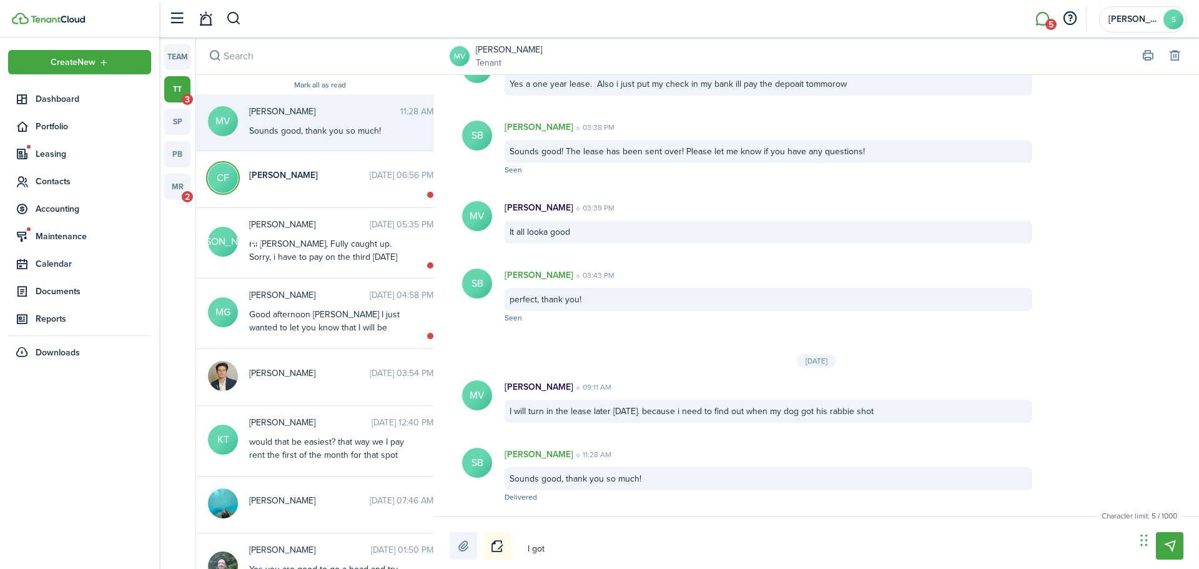
type textarea "I got"
type textarea "I got y"
type textarea "I got yo"
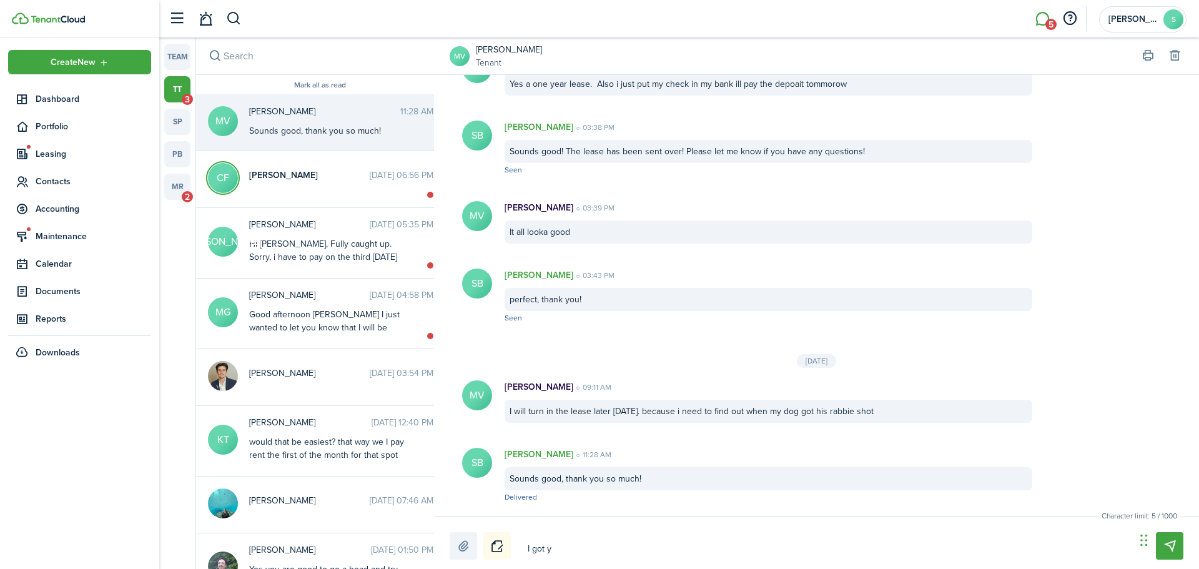
type textarea "I got yo"
type textarea "I got you"
type textarea "I got your"
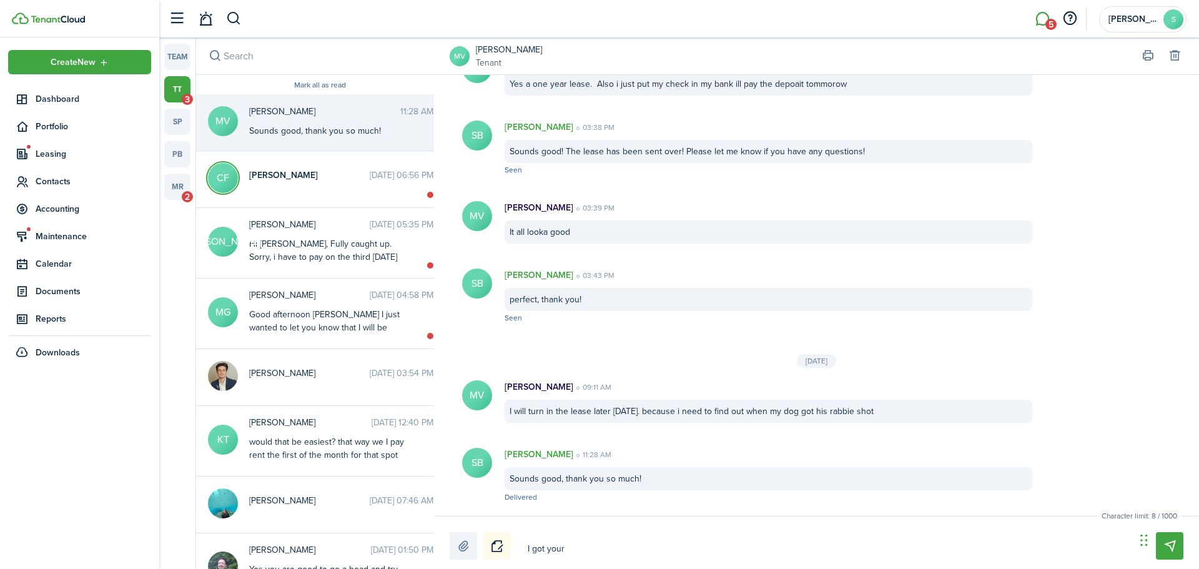
type textarea "I got your"
type textarea "I got your d"
type textarea "I got your de"
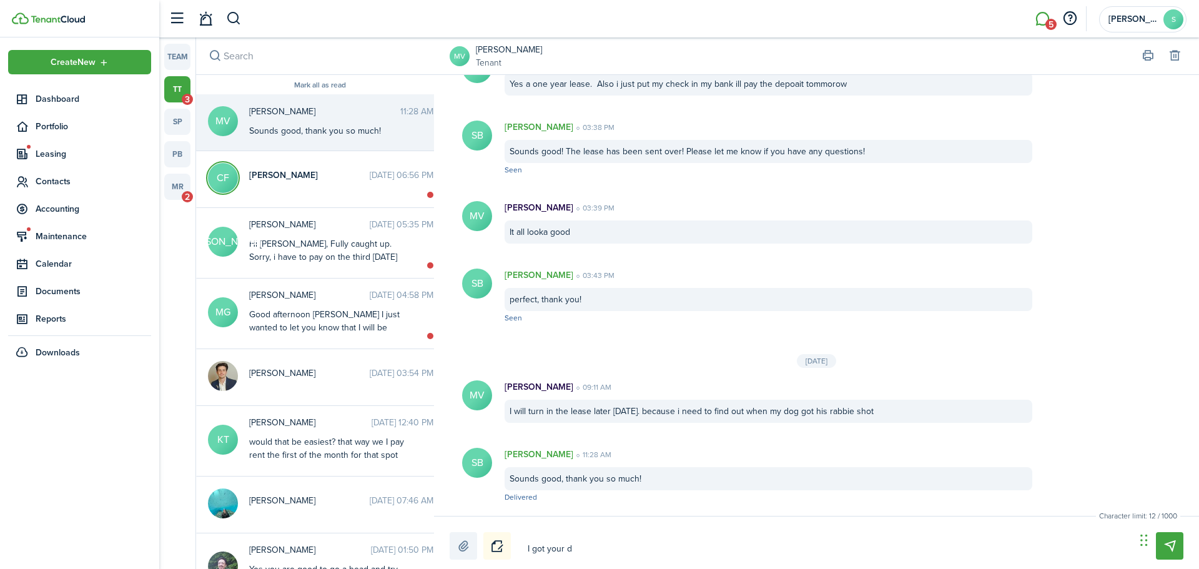
type textarea "I got your de"
type textarea "I got your dep"
type textarea "I got your depo"
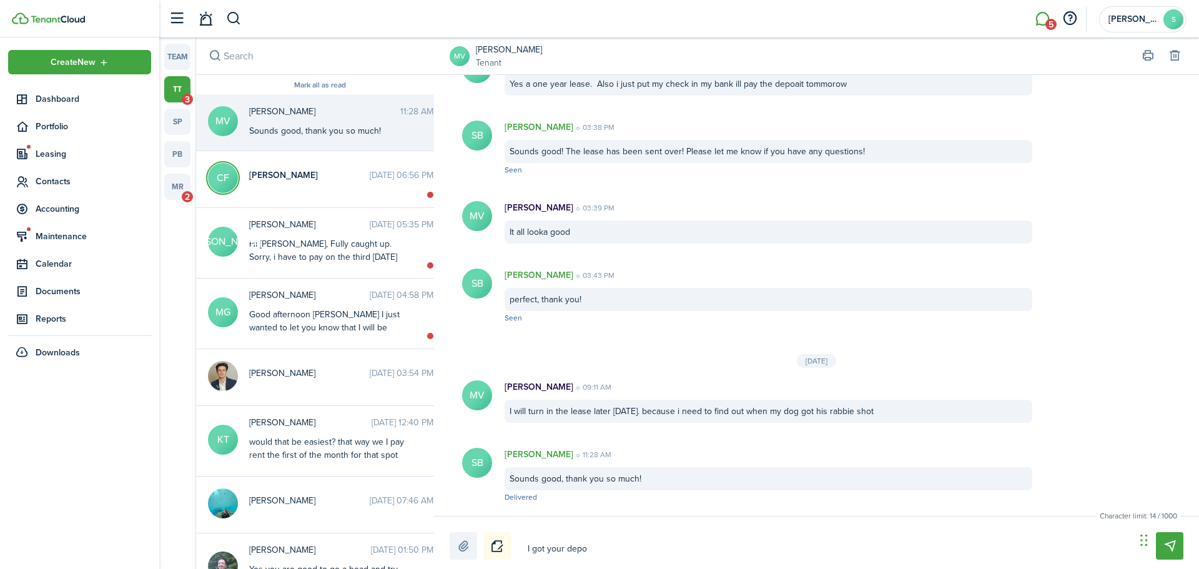
type textarea "I got your depos"
type textarea "I got your deposi"
type textarea "I got your deposit"
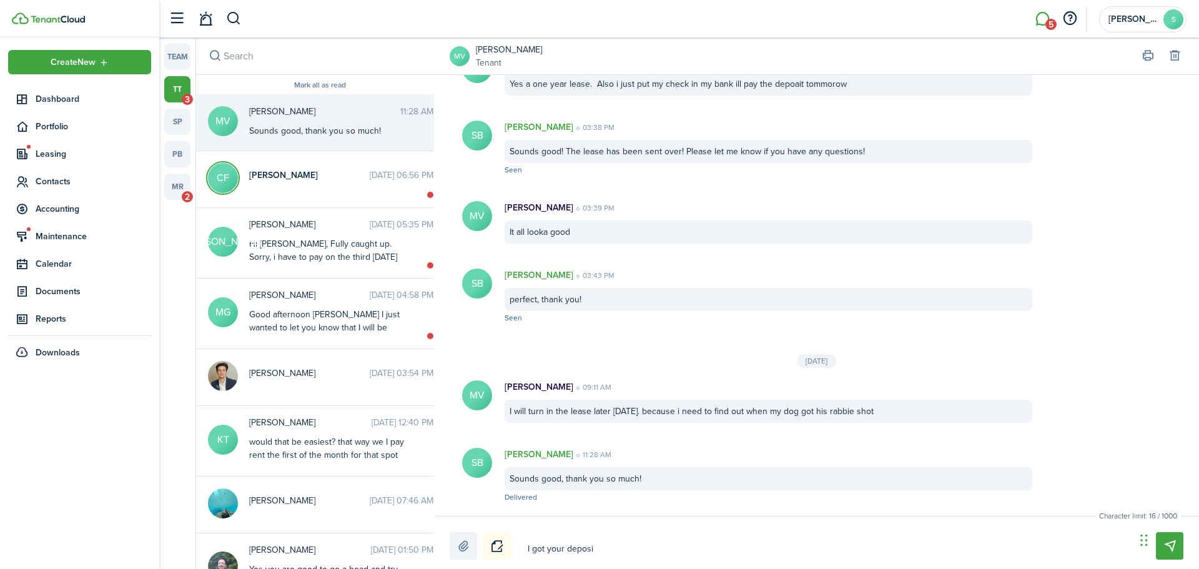
type textarea "I got your deposit"
type textarea "I got your deposit t"
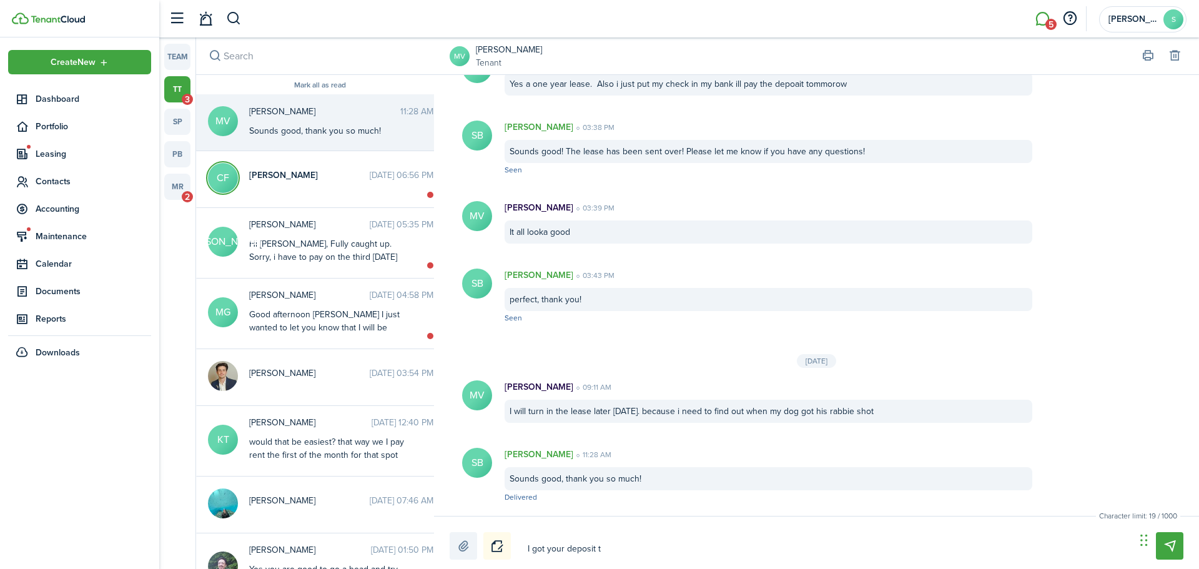
type textarea "I got your deposit th"
type textarea "I got your deposit tha"
type textarea "I got your deposit than"
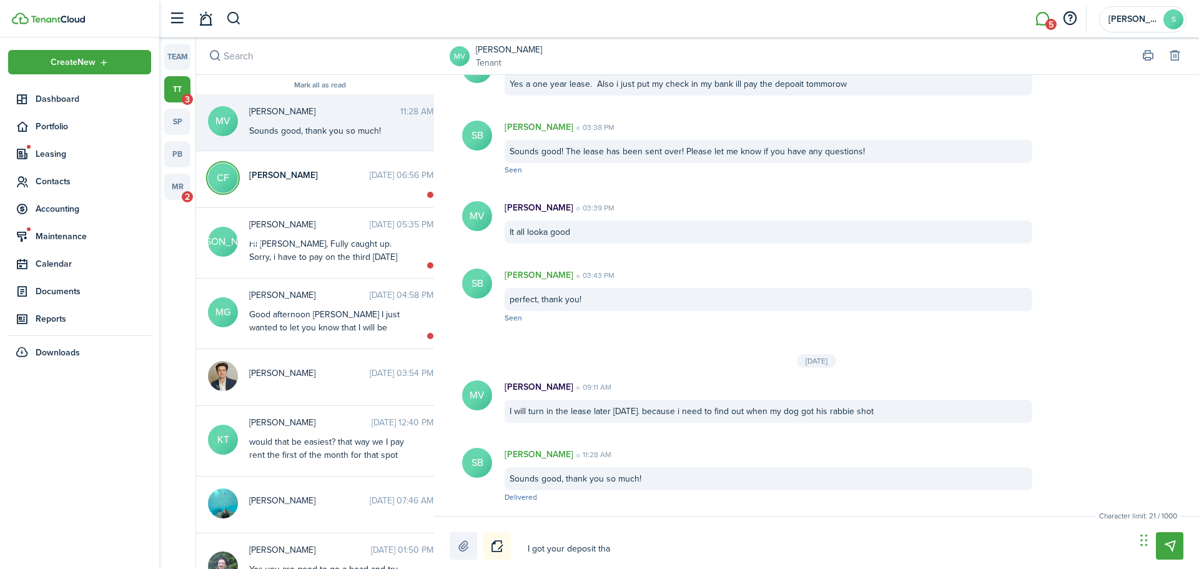
type textarea "I got your deposit than"
type textarea "I got your deposit thank"
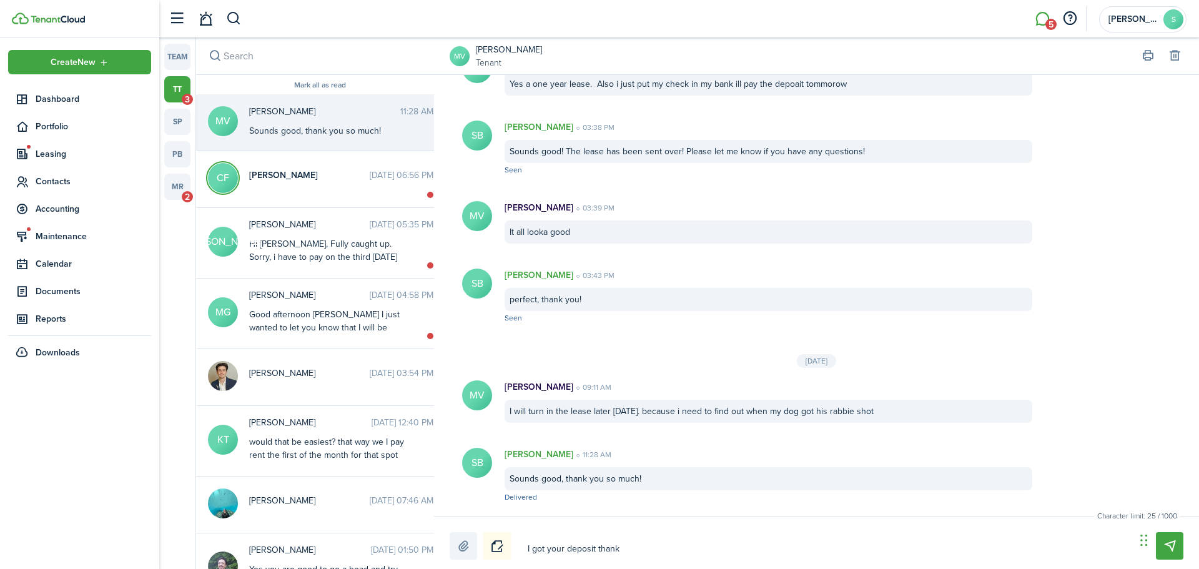
type textarea "I got your deposit thank y"
type textarea "I got your deposit thank yo"
type textarea "I got your deposit thank you"
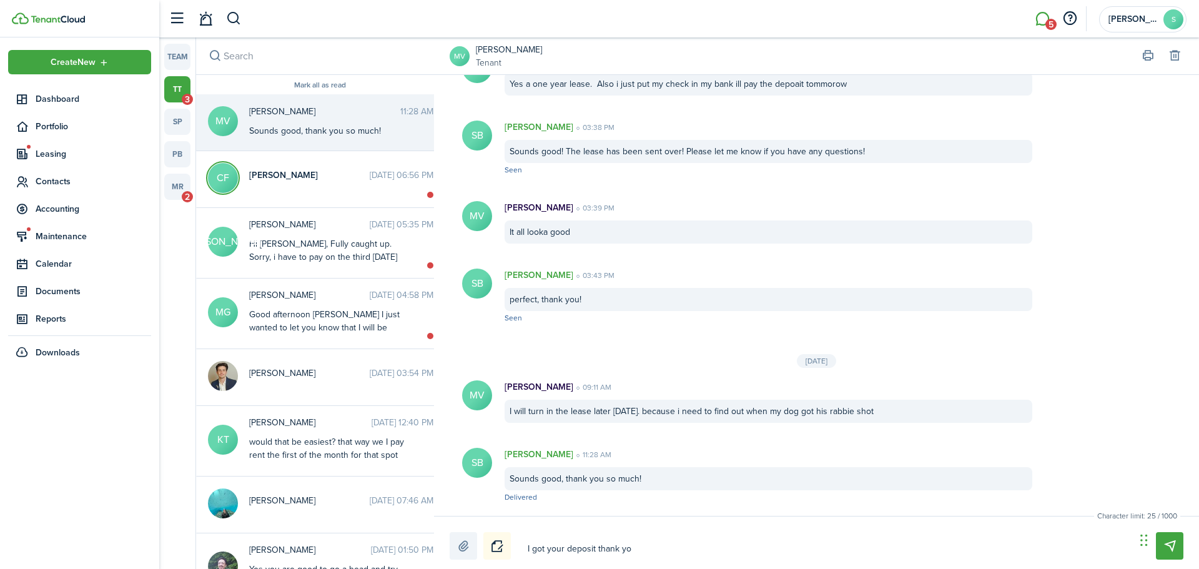
type textarea "I got your deposit thank you"
type textarea "I got your deposit thank you!"
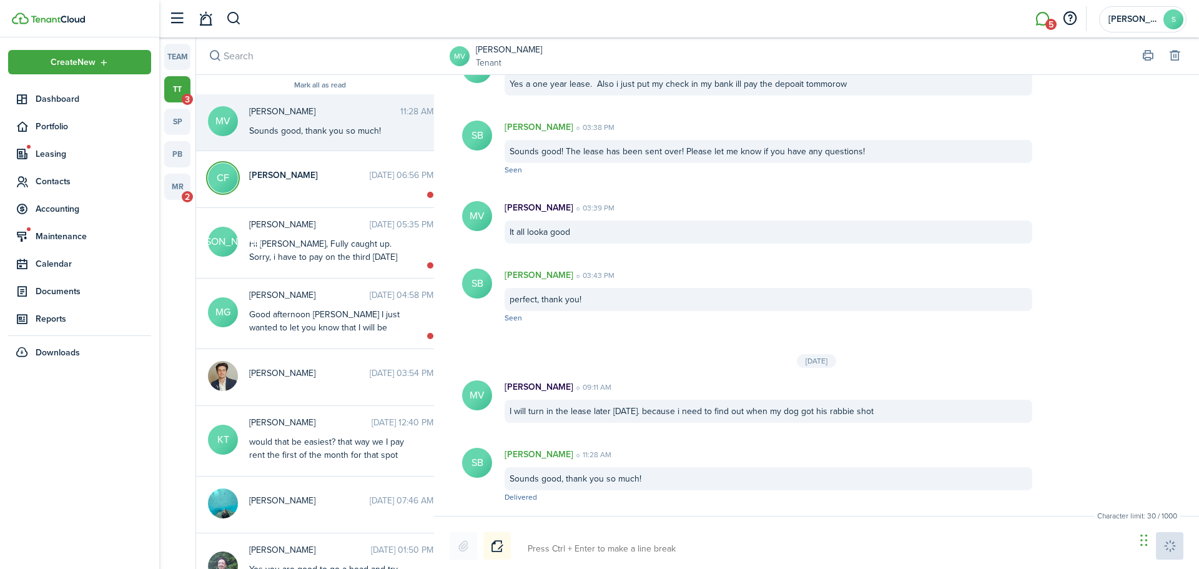
scroll to position [1230, 0]
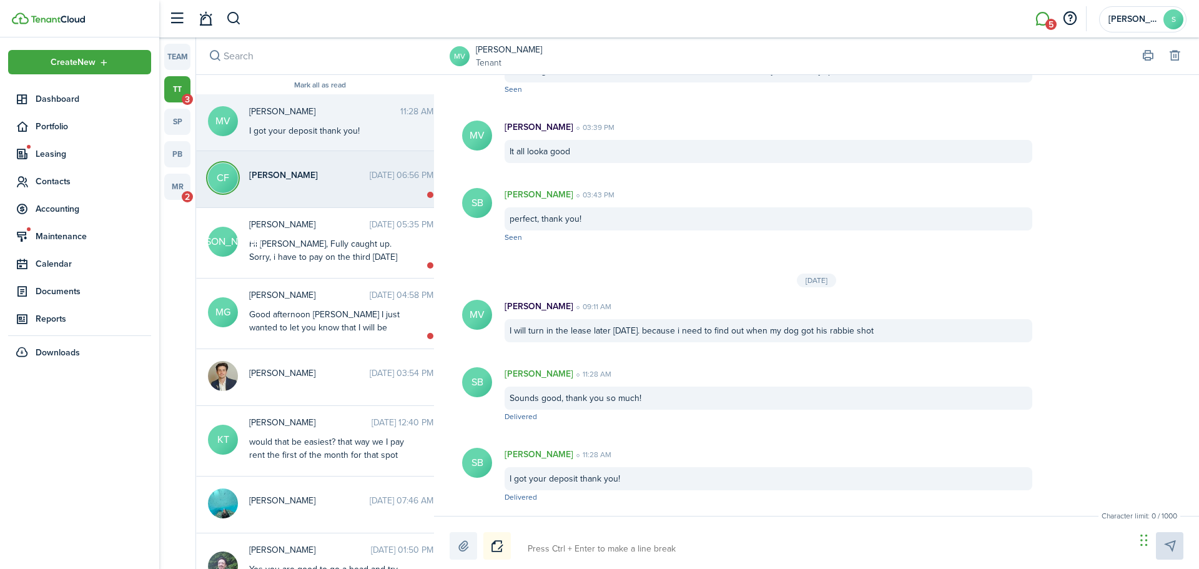
click at [325, 190] on messenger-thread-item "[PERSON_NAME] [DATE] 06:56 PM" at bounding box center [319, 179] width 247 height 57
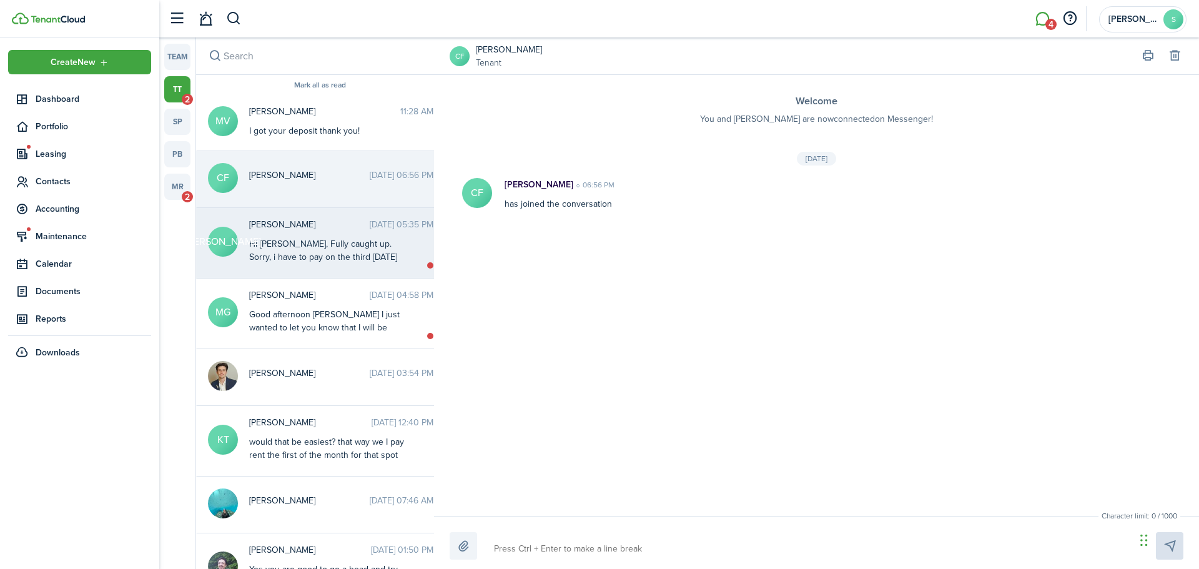
click at [335, 242] on div "Hi [PERSON_NAME], Fully caught up. Sorry, i have to pay on the third [DATE] and…" at bounding box center [327, 315] width 156 height 157
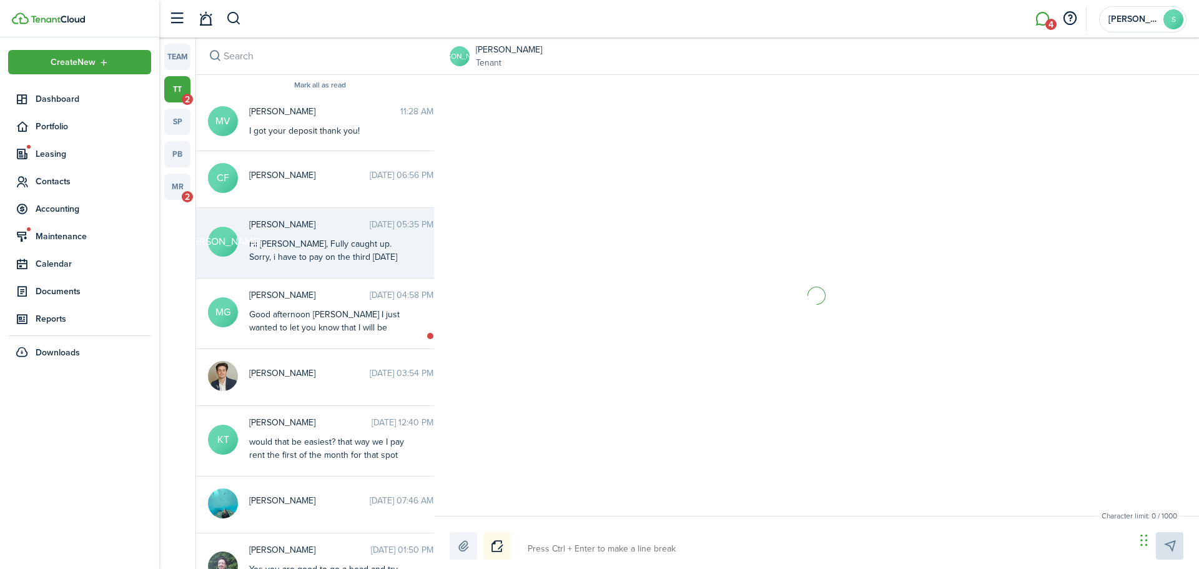
scroll to position [644, 0]
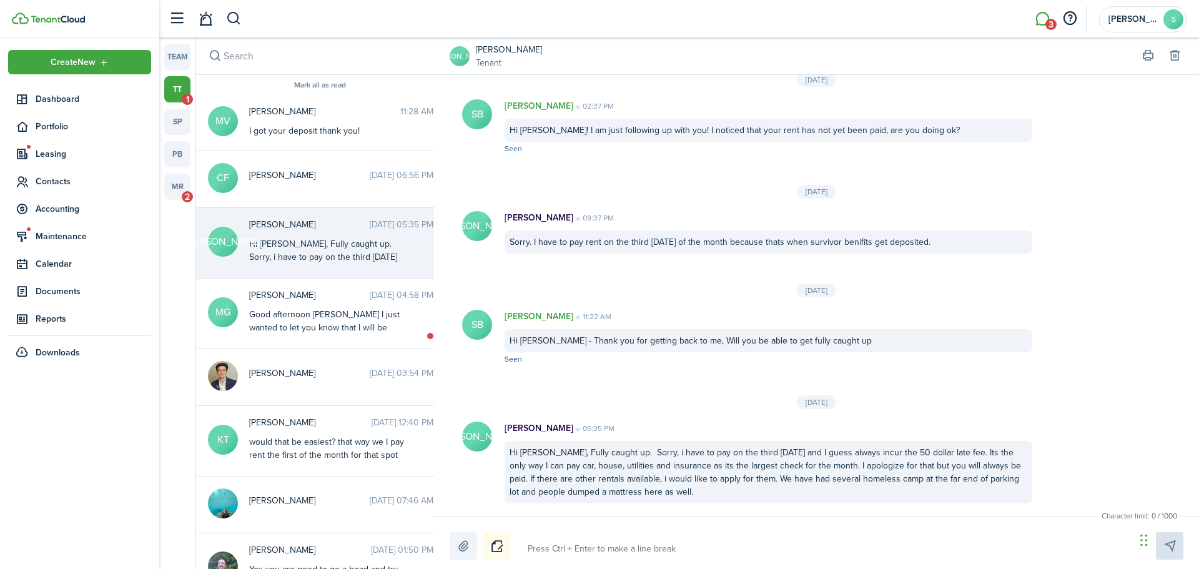
click at [570, 551] on textarea at bounding box center [827, 548] width 608 height 21
type textarea "H"
type textarea "He"
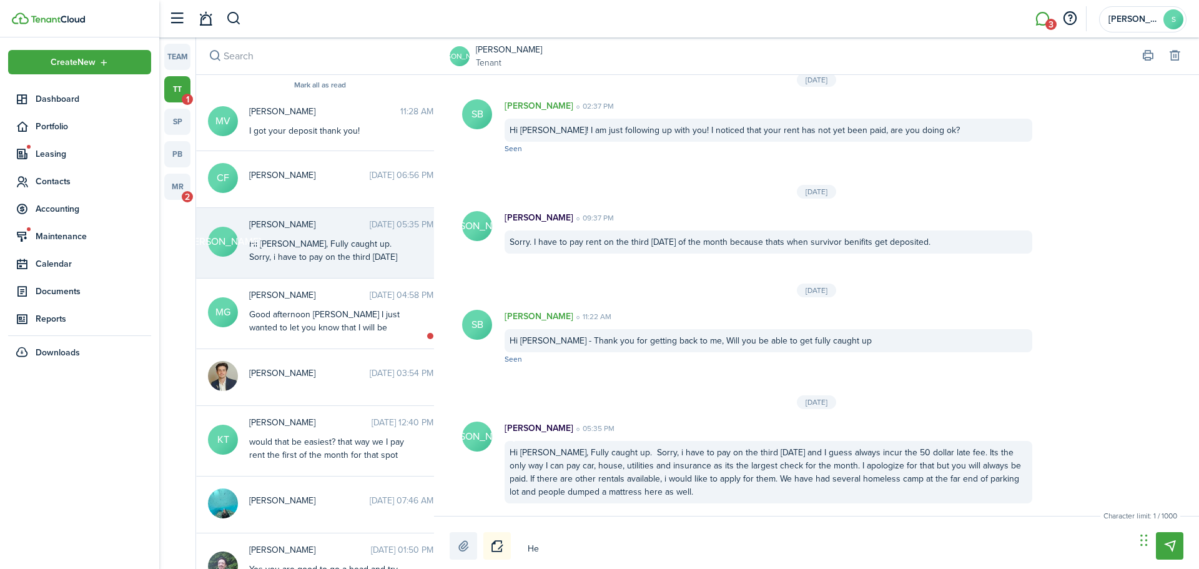
type textarea "Hel"
type textarea "Hell"
type textarea "Hello"
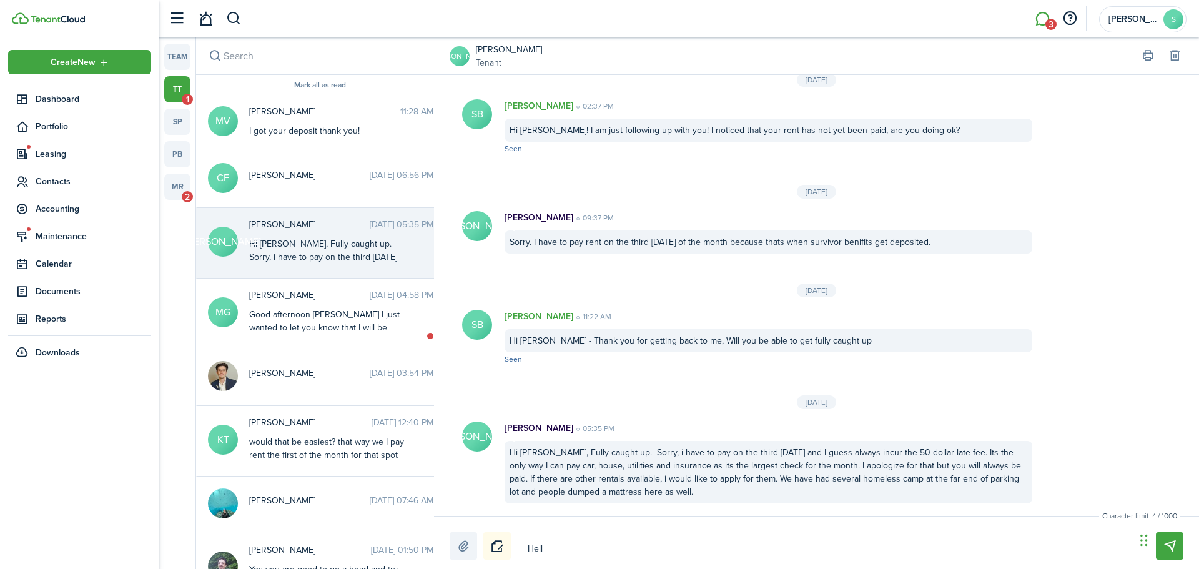
type textarea "Hello"
type textarea "Hello J"
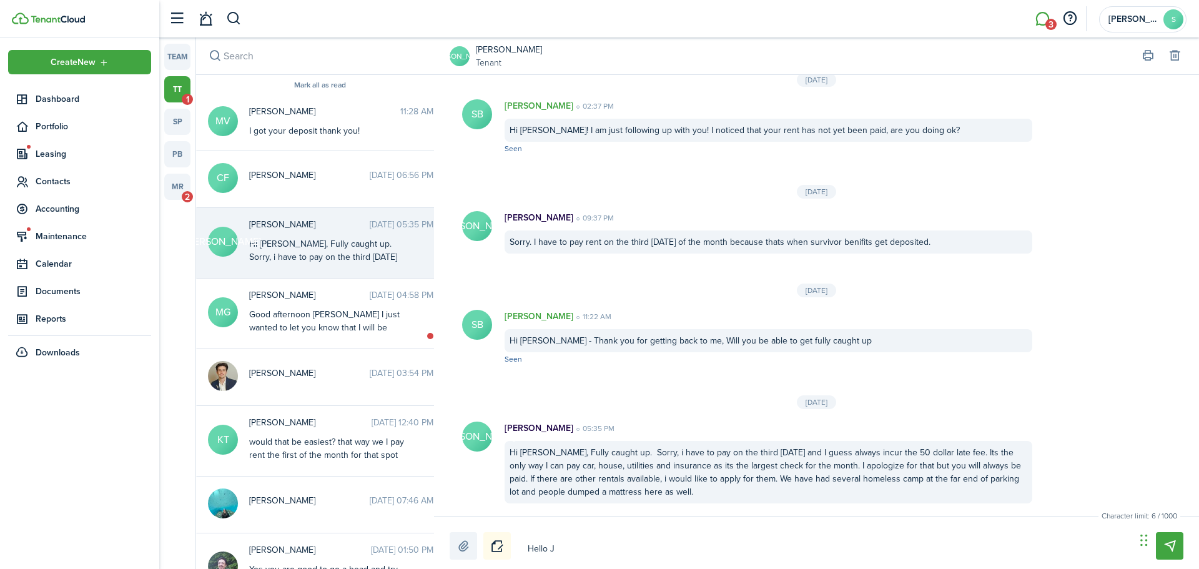
type textarea "Hello [PERSON_NAME]"
type textarea "Hello JoA"
type textarea "Hello [PERSON_NAME]"
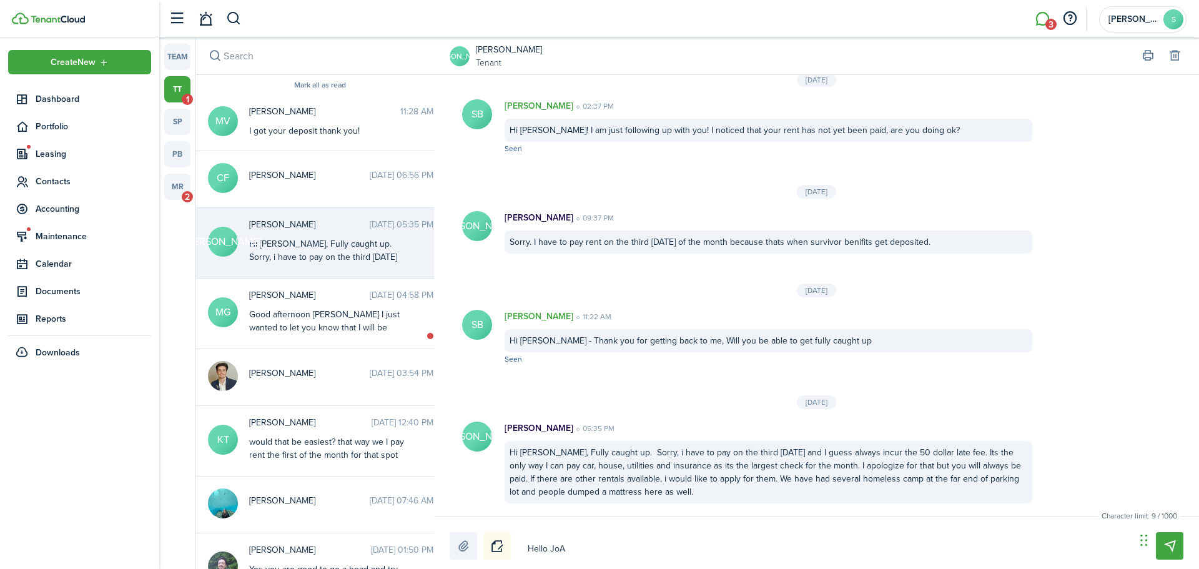
type textarea "Hello [PERSON_NAME]"
type textarea "Hello [PERSON_NAME]!"
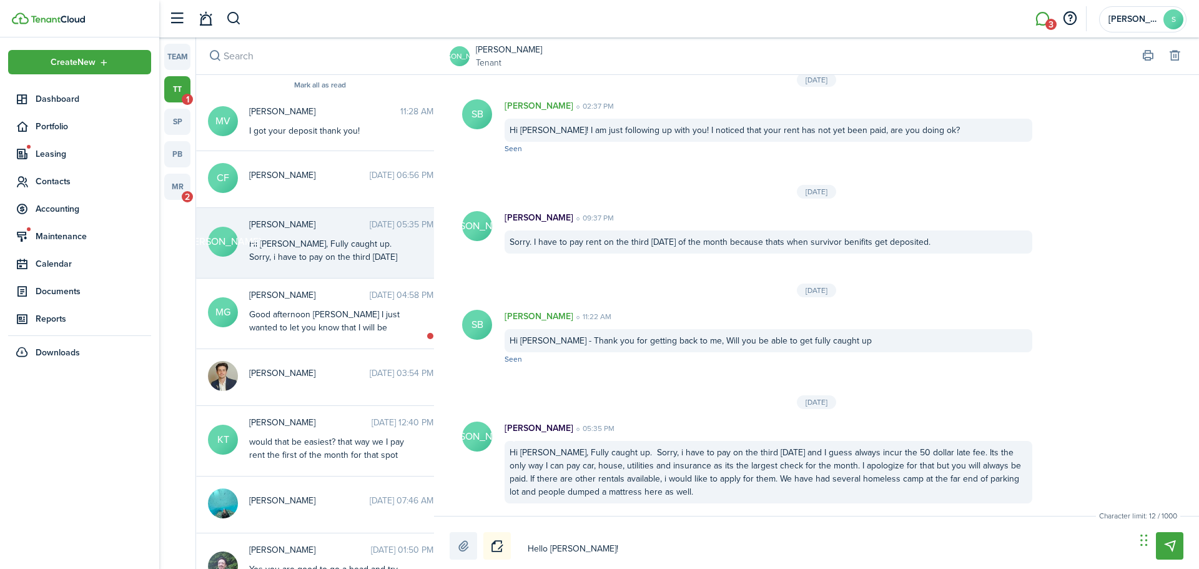
type textarea "Hello [PERSON_NAME]!"
type textarea "Hello [PERSON_NAME]! T"
type textarea "Hello [PERSON_NAME]! Th"
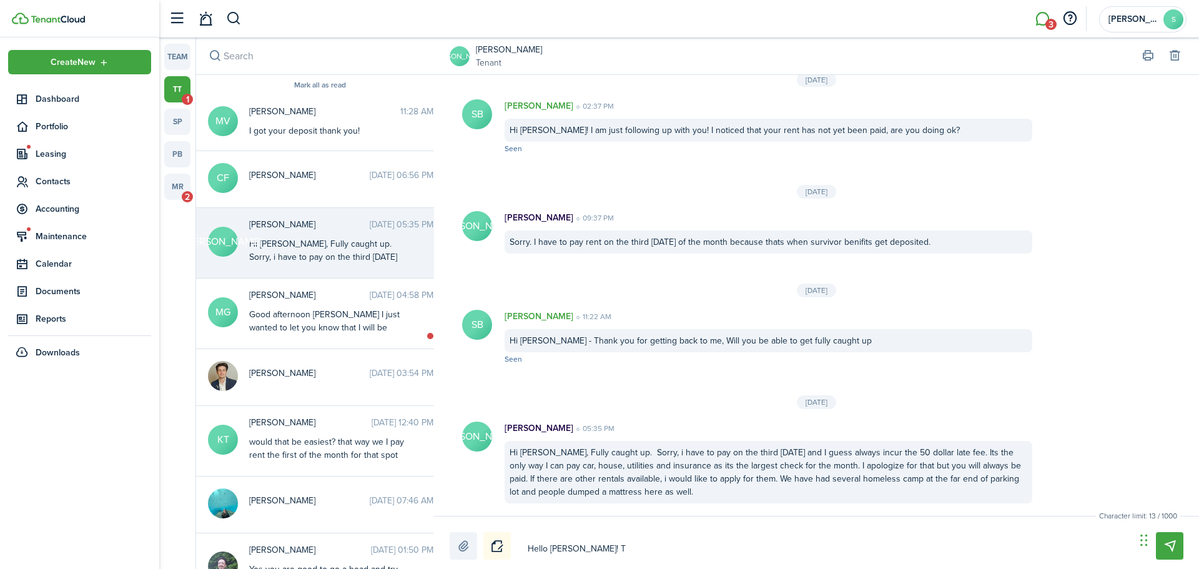
type textarea "Hello [PERSON_NAME]! Th"
type textarea "Hello [PERSON_NAME]! Tha"
type textarea "Hello [PERSON_NAME]! Than"
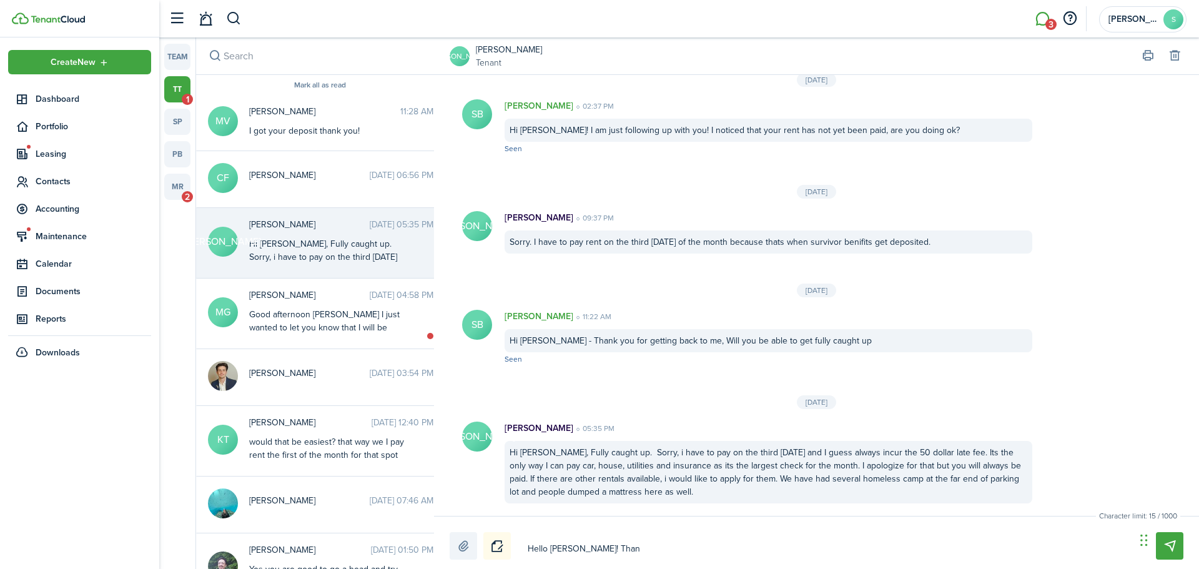
type textarea "Hello [PERSON_NAME]! Thank"
type textarea "Hello [PERSON_NAME]! Thank y"
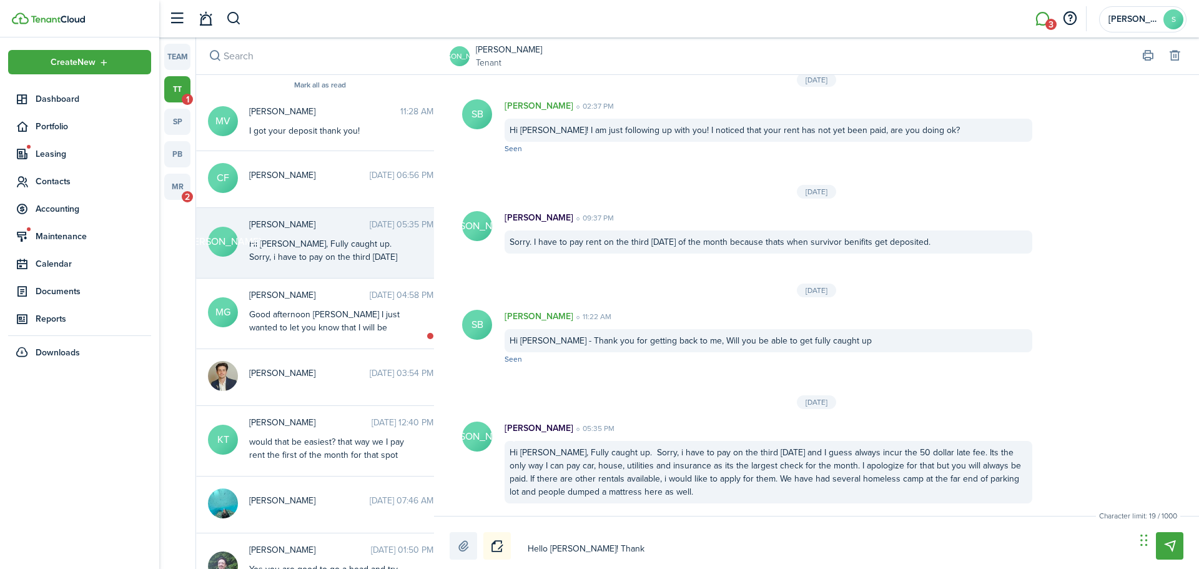
type textarea "Hello [PERSON_NAME]! Thank y"
type textarea "Hello [PERSON_NAME]! Thank yo"
type textarea "Hello [PERSON_NAME]! Thank you"
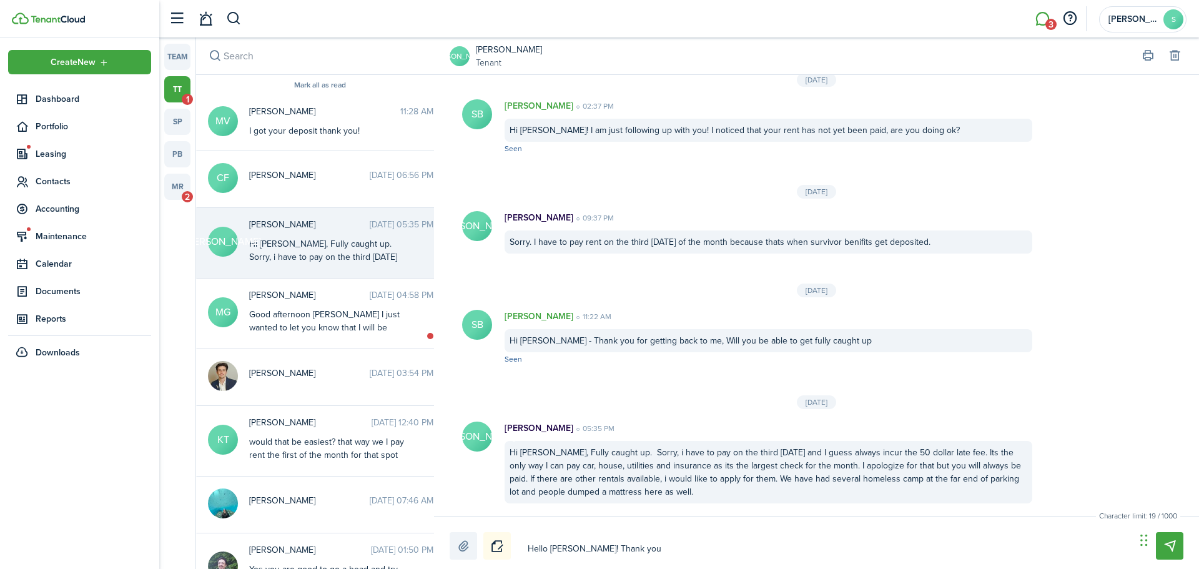
type textarea "Hello [PERSON_NAME]! Thank you"
type textarea "Hello [PERSON_NAME]! Thank you f"
type textarea "Hello [PERSON_NAME]! Thank you fo"
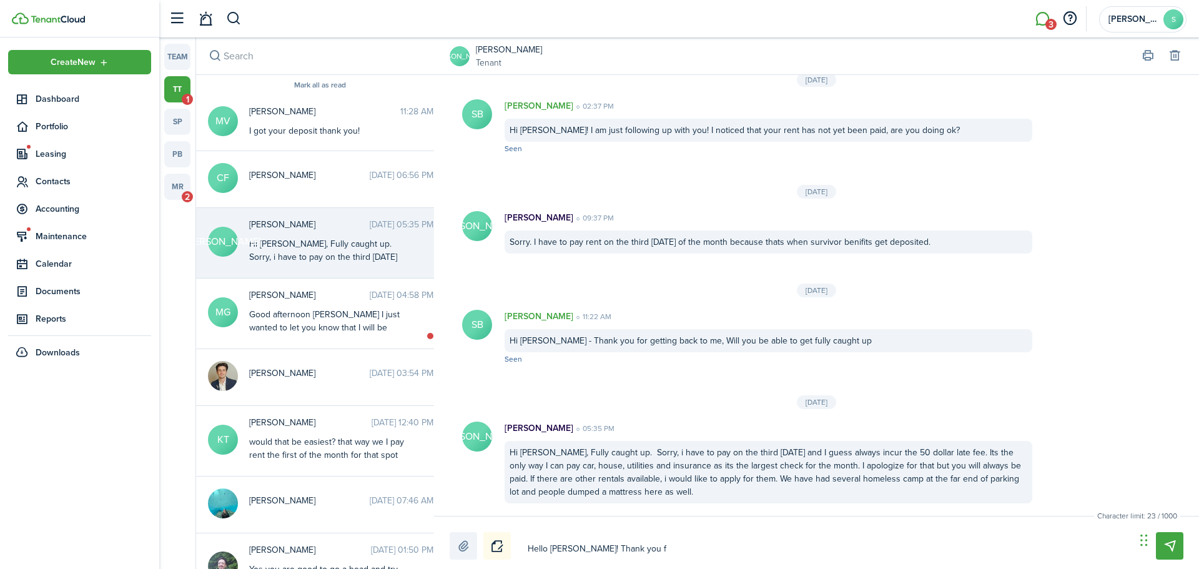
type textarea "Hello [PERSON_NAME]! Thank you fo"
type textarea "Hello [PERSON_NAME]! Thank you for"
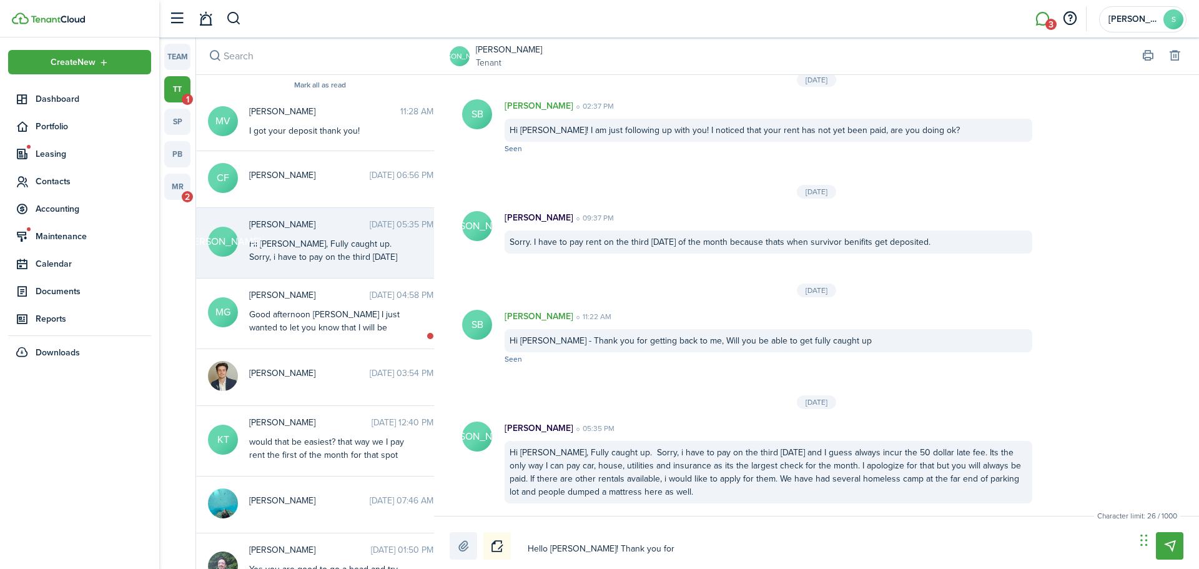
type textarea "Hello [PERSON_NAME]! Thank you for g"
type textarea "Hello [PERSON_NAME]! Thank you for ge"
type textarea "Hello [PERSON_NAME]! Thank you for get"
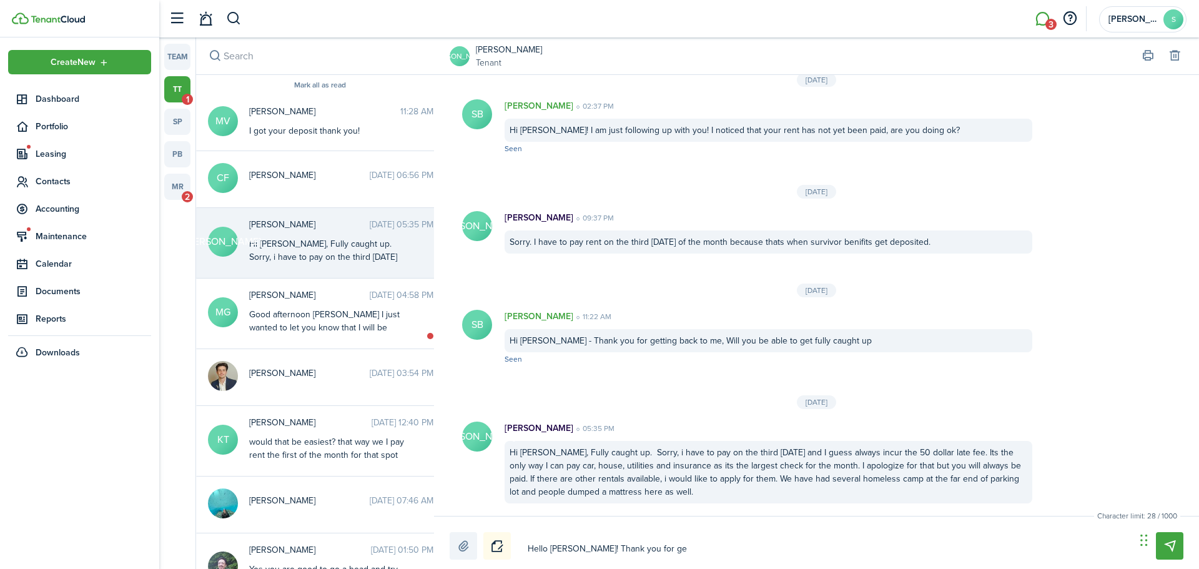
type textarea "Hello [PERSON_NAME]! Thank you for get"
type textarea "Hello [PERSON_NAME]! Thank you for gett"
type textarea "Hello [PERSON_NAME]! Thank you for getti"
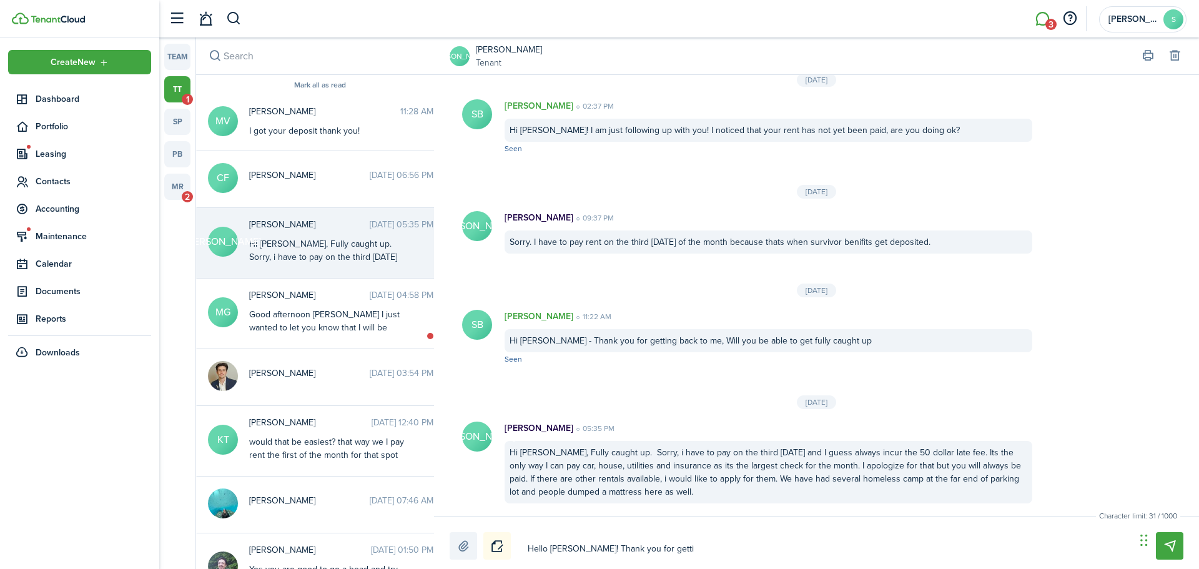
type textarea "Hello [PERSON_NAME]! Thank you for gettin"
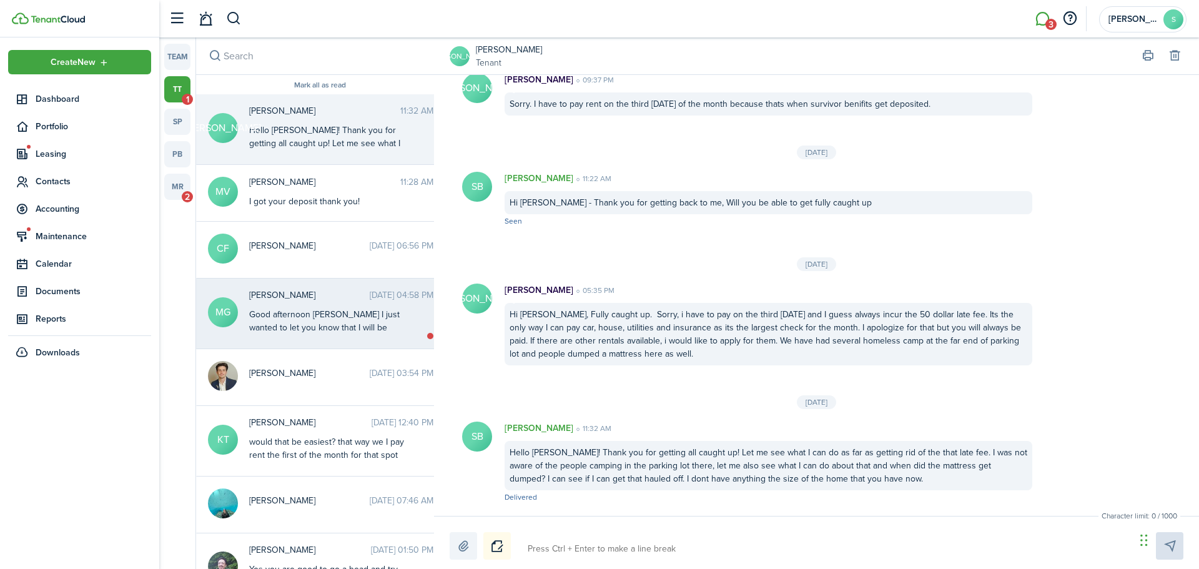
click at [341, 320] on div "Good afternoon [PERSON_NAME] I just wanted to let you know that I will be makin…" at bounding box center [327, 347] width 156 height 79
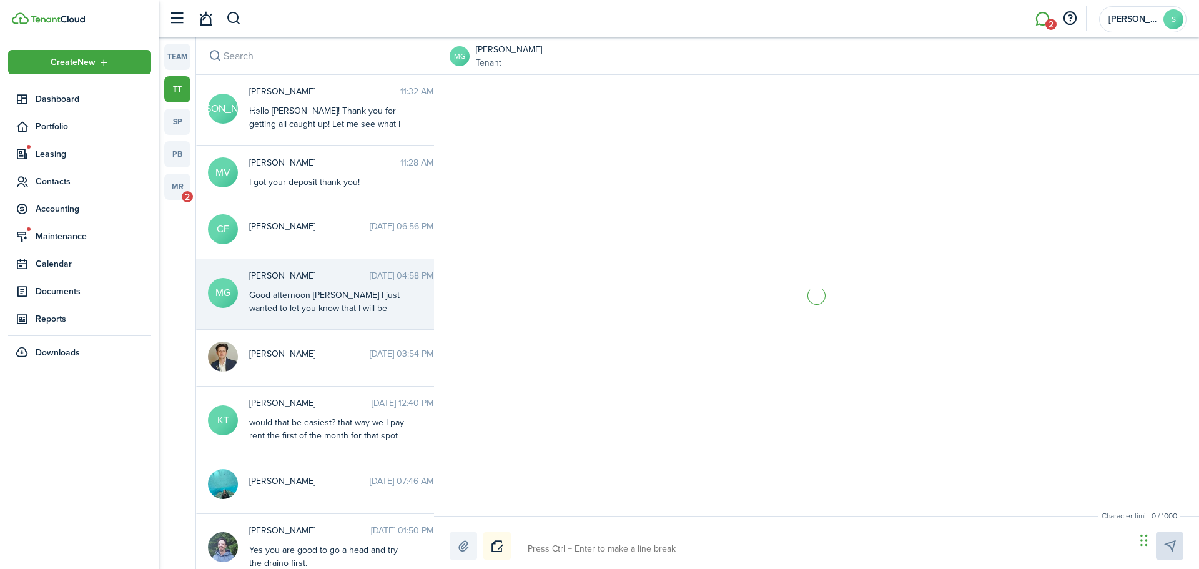
scroll to position [1165, 0]
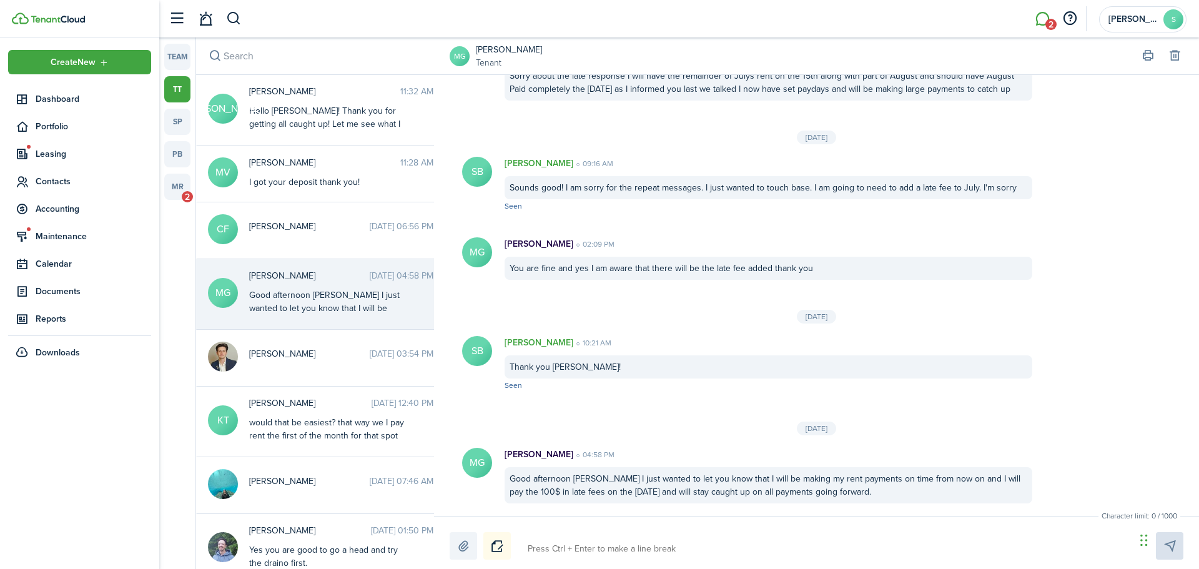
click at [594, 546] on textarea at bounding box center [827, 548] width 608 height 21
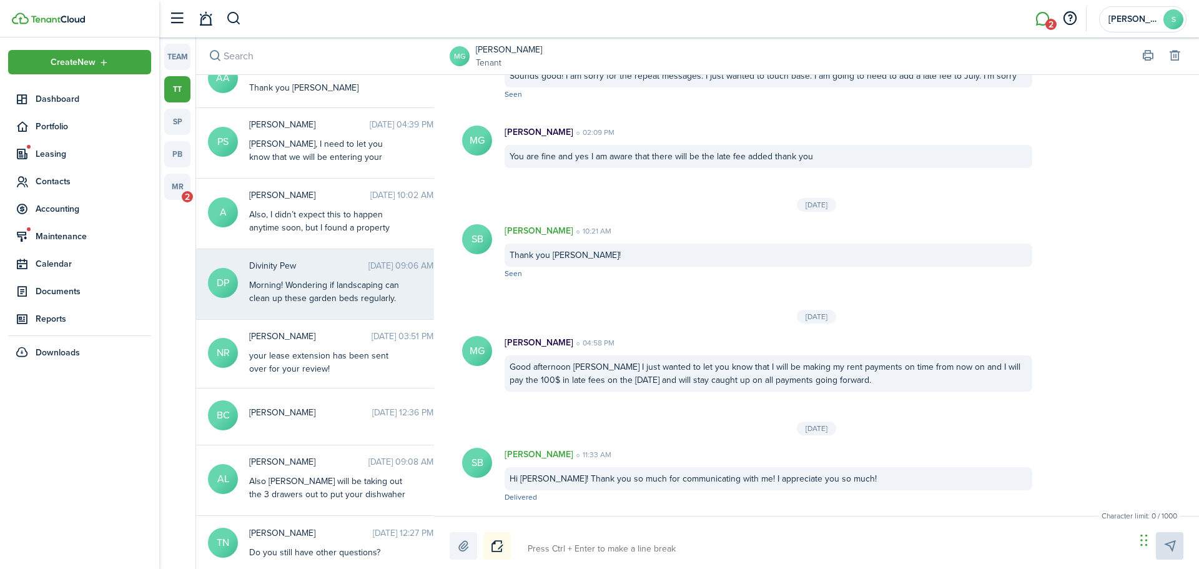
scroll to position [812, 0]
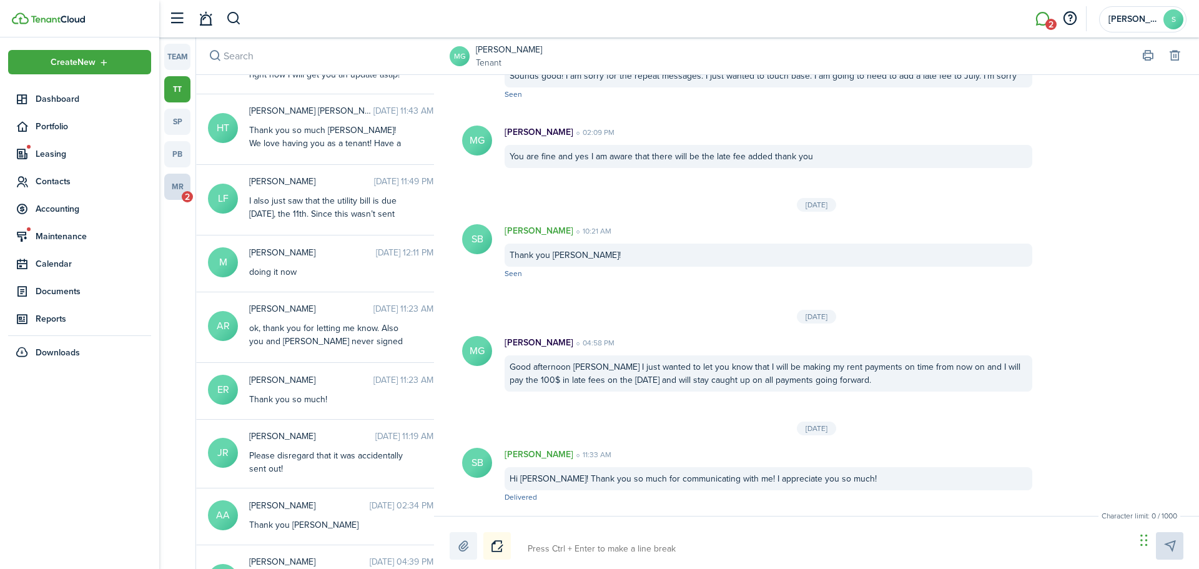
click at [179, 187] on link "mr 2" at bounding box center [177, 187] width 26 height 26
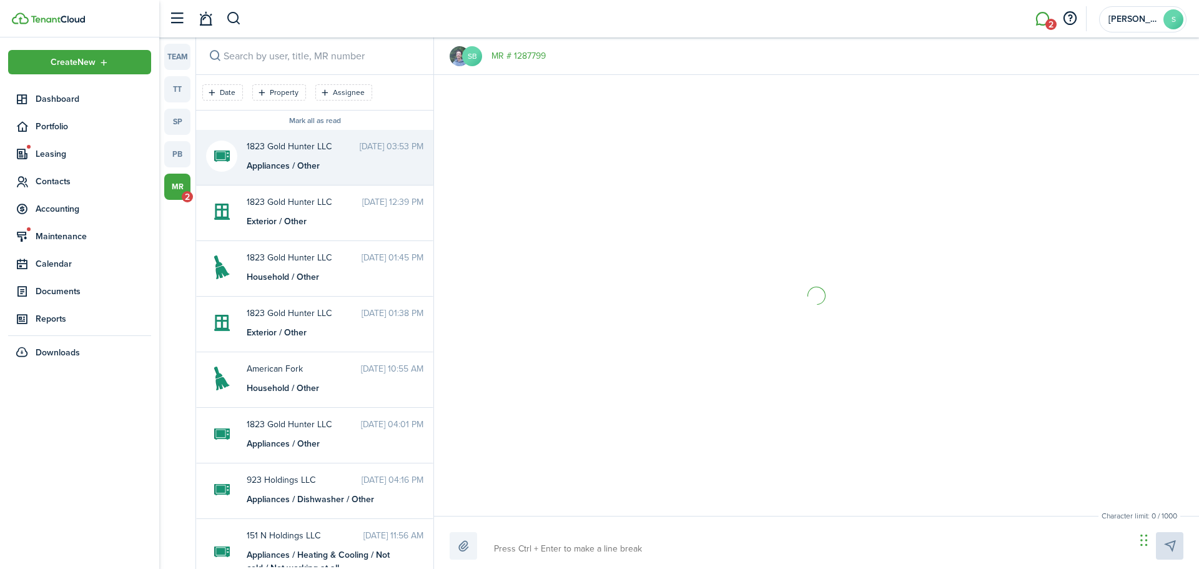
scroll to position [215, 0]
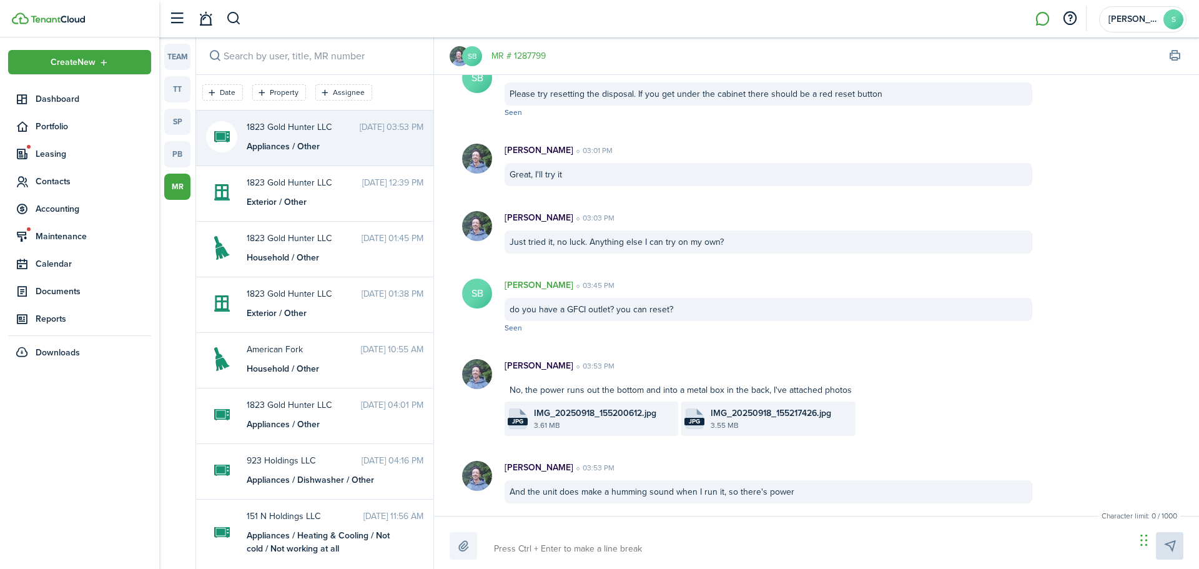
click at [601, 427] on file-size "3.61 MB" at bounding box center [604, 425] width 141 height 11
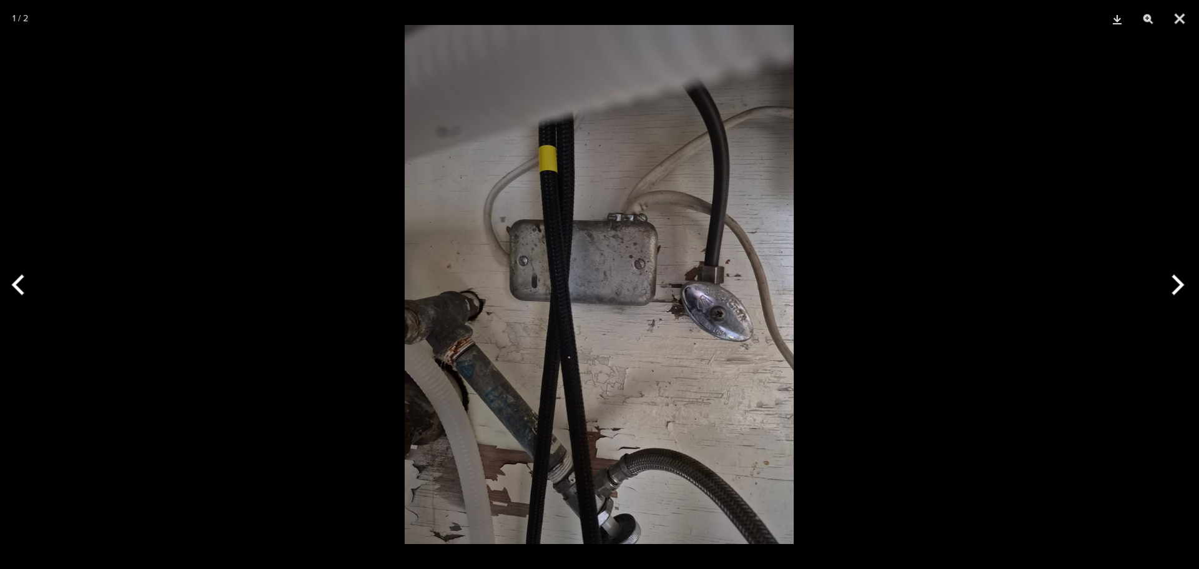
click at [1185, 284] on button "Next" at bounding box center [1175, 285] width 47 height 62
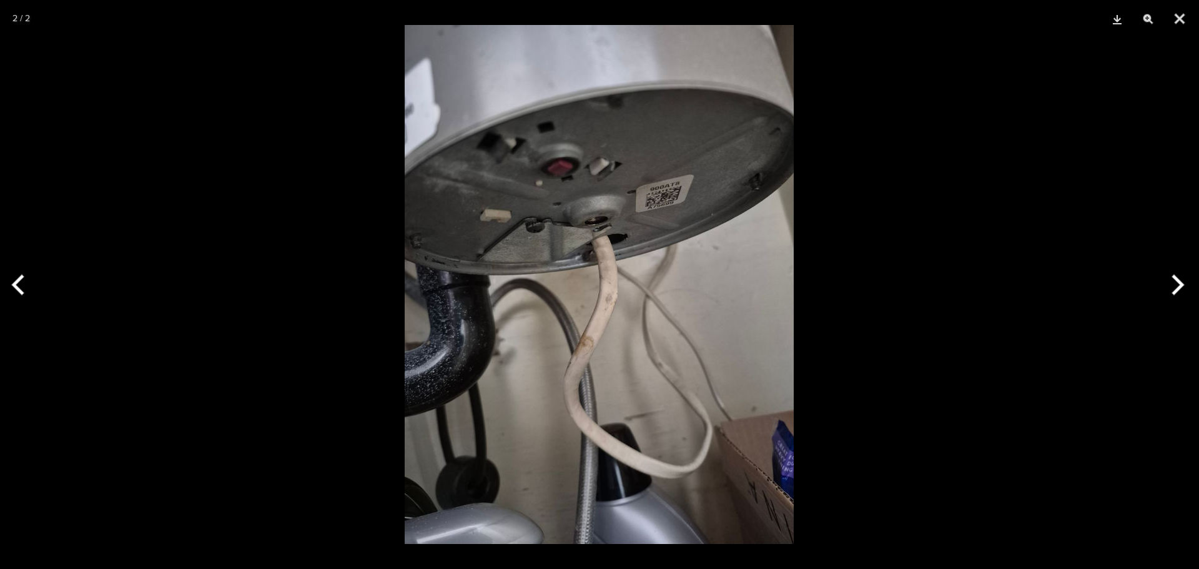
click at [1170, 272] on button "Next" at bounding box center [1175, 285] width 47 height 62
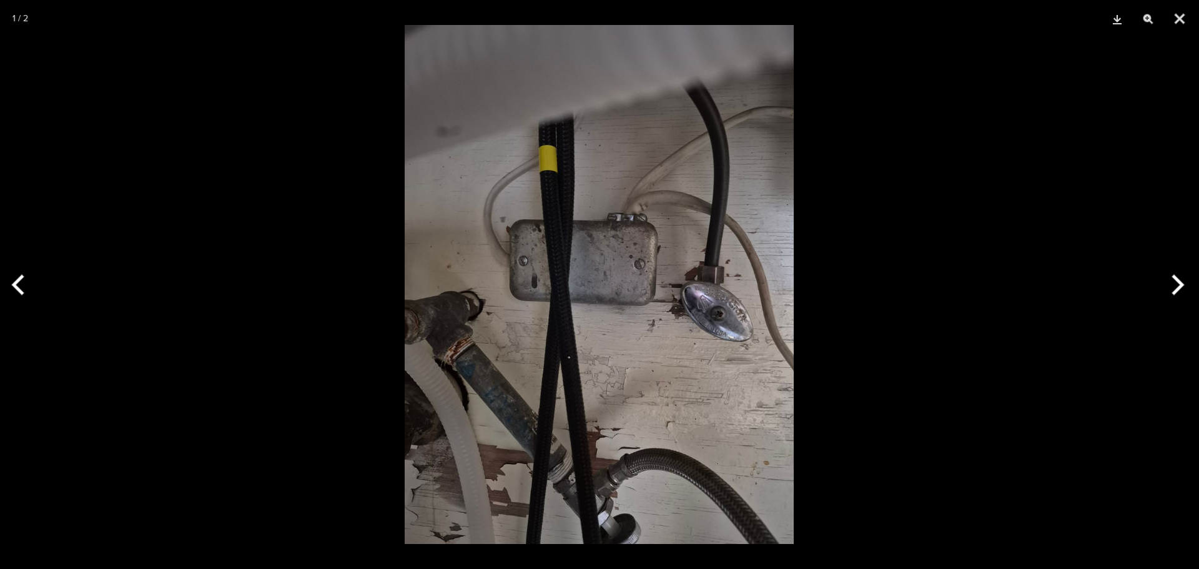
click at [1170, 272] on button "Next" at bounding box center [1175, 285] width 47 height 62
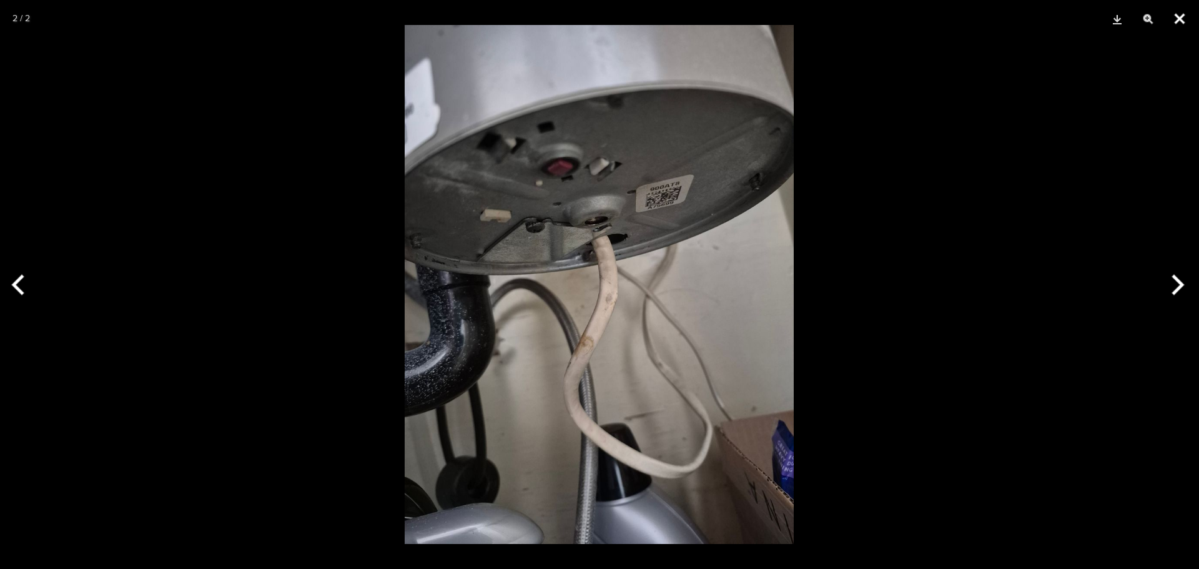
click at [1183, 21] on button "Close" at bounding box center [1179, 18] width 31 height 37
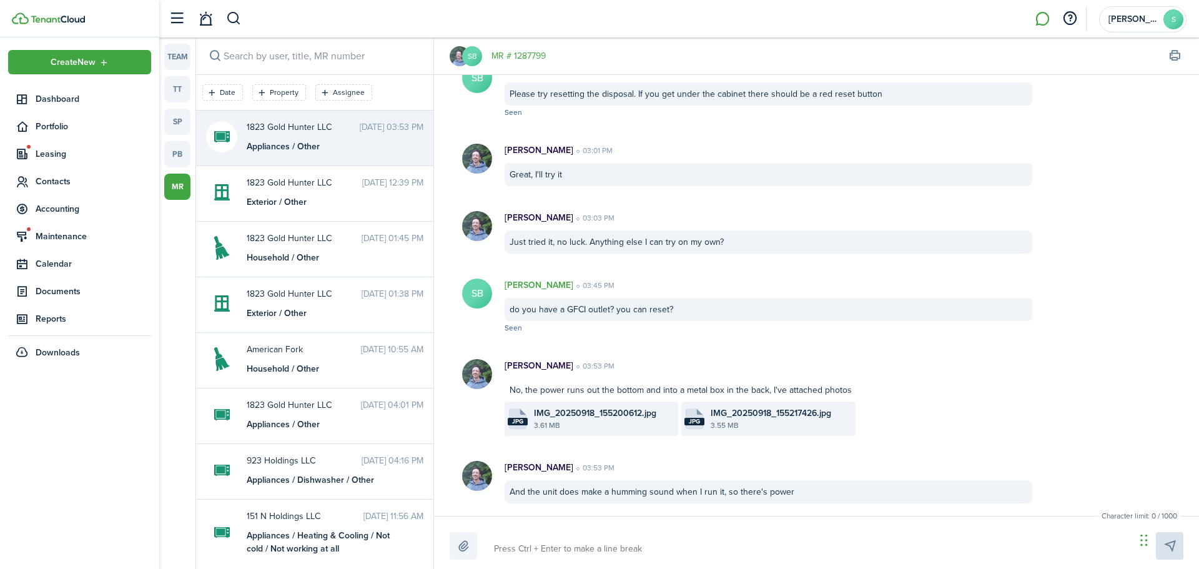
drag, startPoint x: 632, startPoint y: 541, endPoint x: 650, endPoint y: 536, distance: 18.8
click at [631, 540] on textarea at bounding box center [810, 548] width 641 height 21
